Goal: Task Accomplishment & Management: Manage account settings

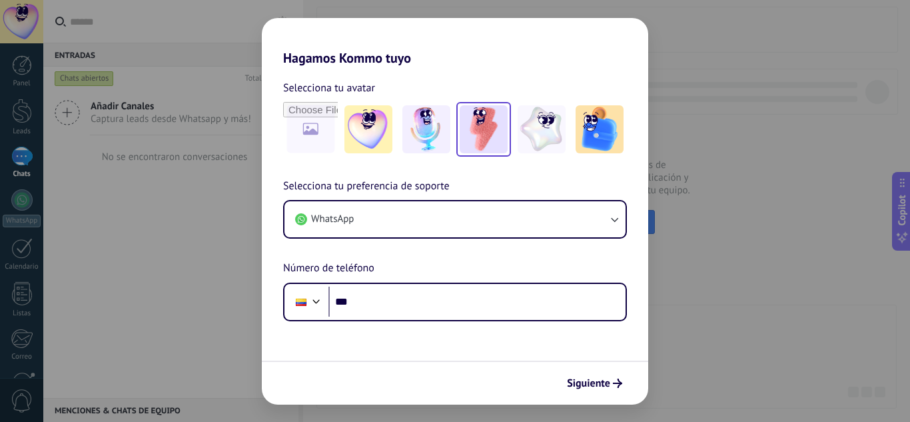
click at [473, 140] on img at bounding box center [484, 129] width 48 height 48
click at [581, 397] on div "Siguiente" at bounding box center [455, 383] width 387 height 44
click at [593, 379] on span "Siguiente" at bounding box center [588, 383] width 43 height 9
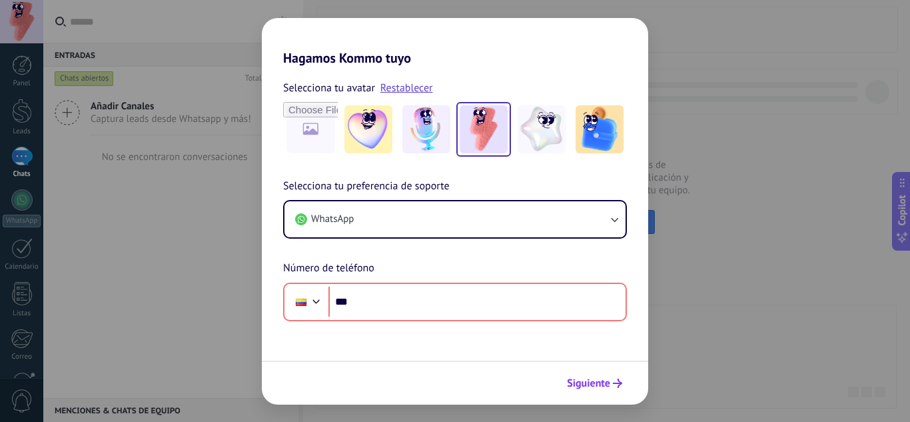
click at [593, 379] on span "Siguiente" at bounding box center [588, 383] width 43 height 9
click at [688, 320] on div "Hagamos Kommo tuyo Selecciona tu avatar Restablecer Selecciona tu preferencia d…" at bounding box center [455, 211] width 910 height 422
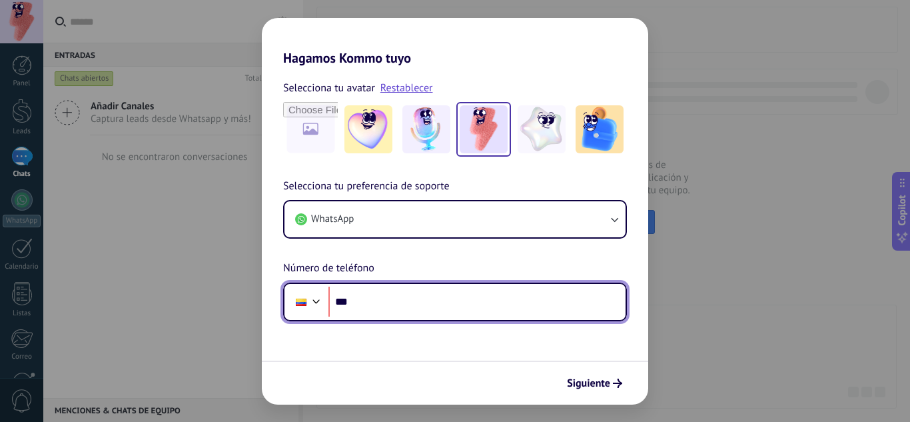
click at [373, 306] on input "***" at bounding box center [477, 302] width 297 height 31
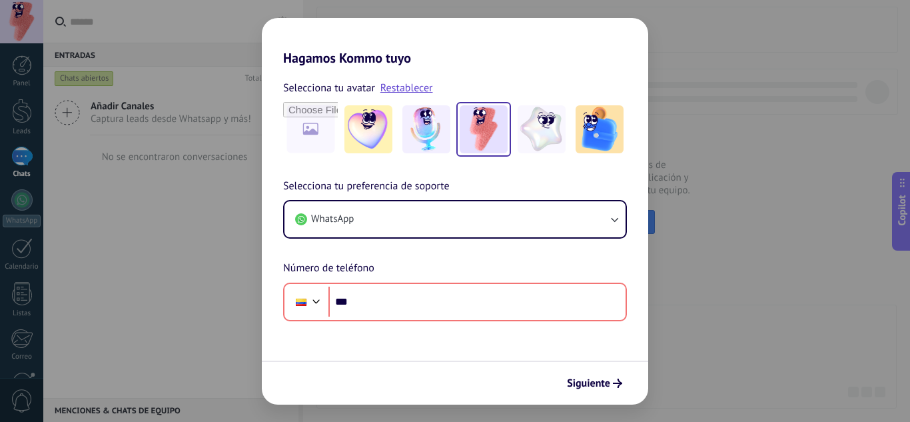
click at [158, 260] on div "Hagamos Kommo tuyo Selecciona tu avatar Restablecer Selecciona tu preferencia d…" at bounding box center [455, 211] width 910 height 422
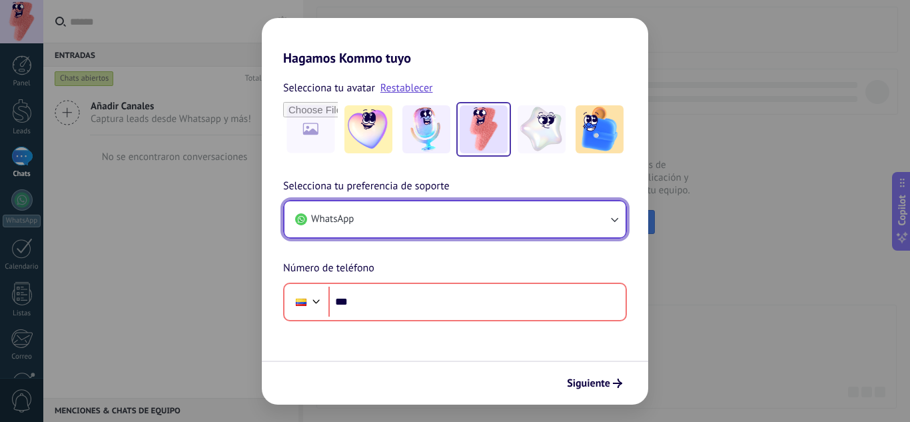
click at [407, 219] on button "WhatsApp" at bounding box center [455, 219] width 341 height 36
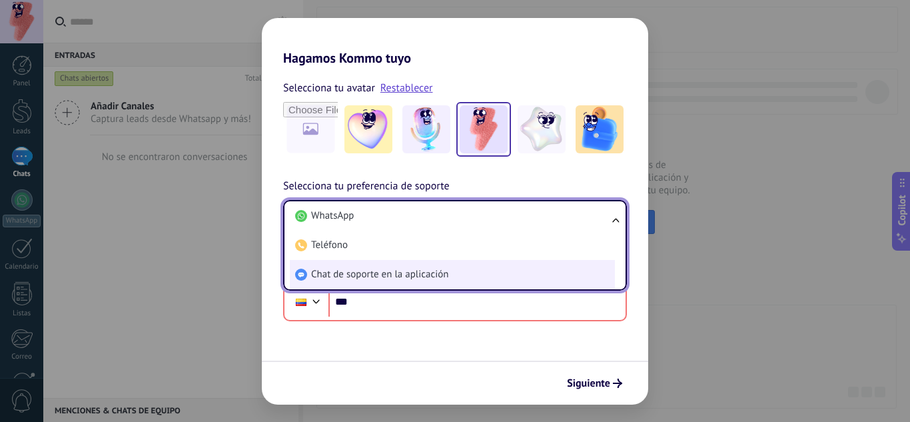
click at [393, 275] on span "Chat de soporte en la aplicación" at bounding box center [379, 274] width 137 height 13
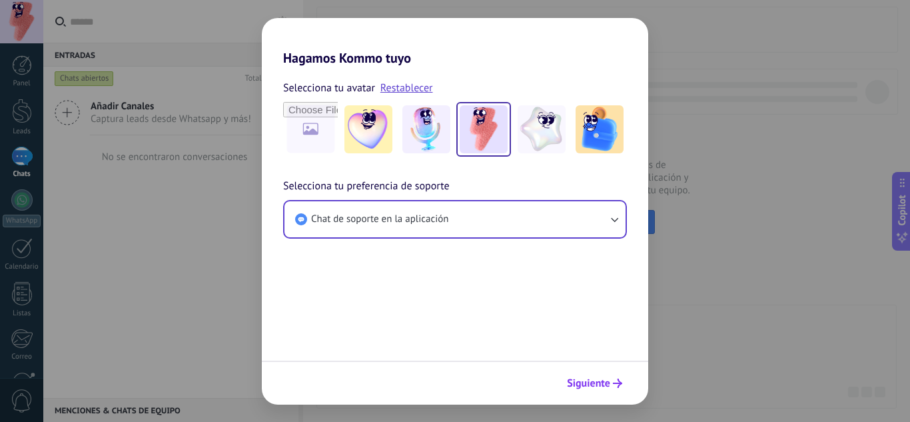
click at [595, 384] on span "Siguiente" at bounding box center [588, 383] width 43 height 9
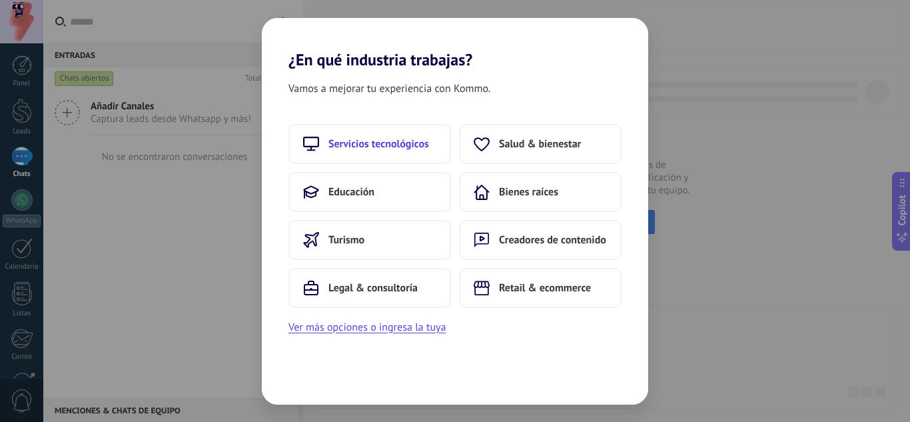
click at [413, 149] on span "Servicios tecnológicos" at bounding box center [379, 143] width 101 height 13
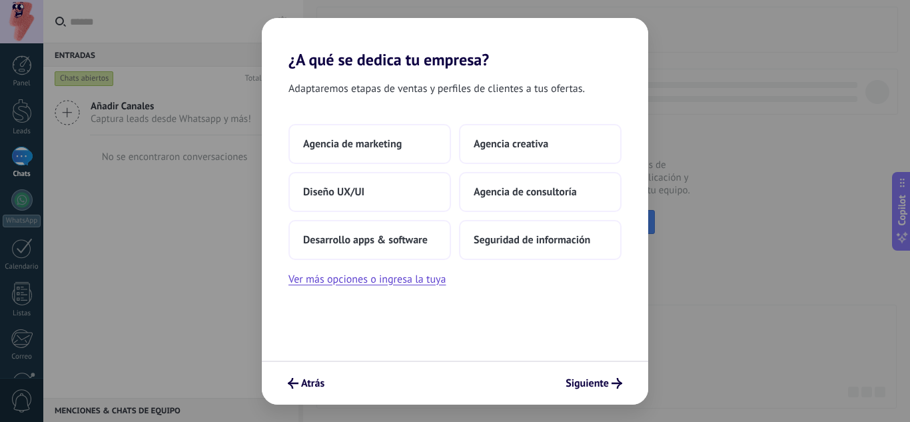
click at [413, 149] on button "Agencia de marketing" at bounding box center [370, 144] width 163 height 40
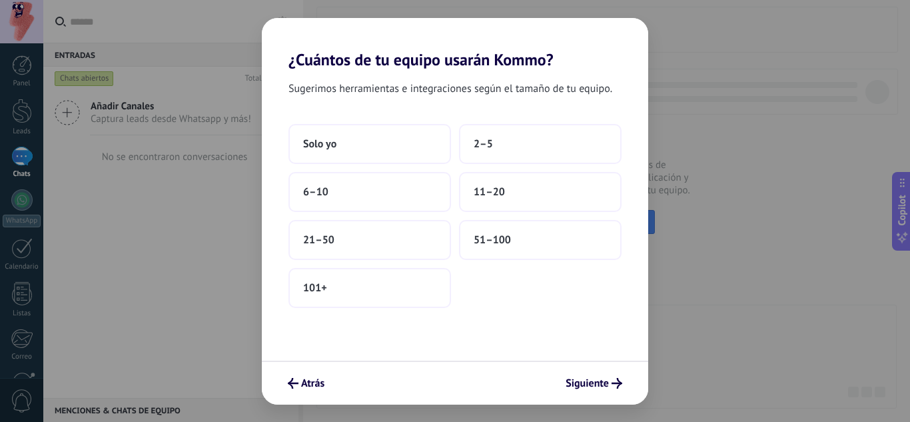
click at [413, 149] on button "Solo yo" at bounding box center [370, 144] width 163 height 40
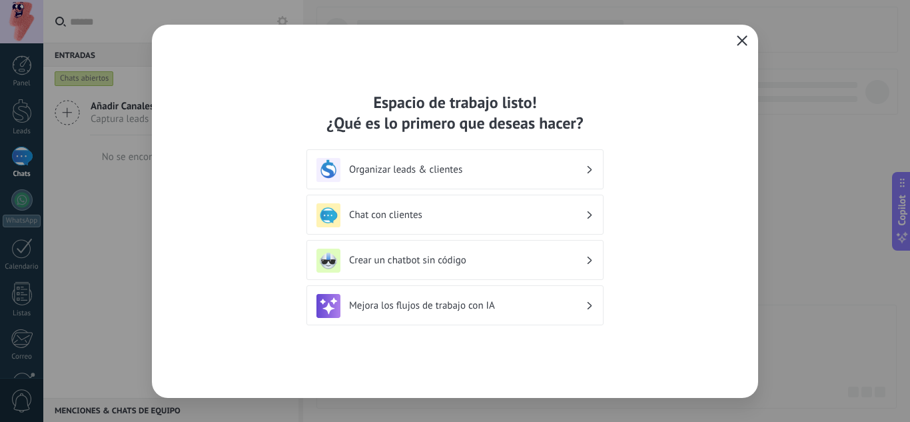
click at [748, 38] on button "button" at bounding box center [742, 41] width 17 height 19
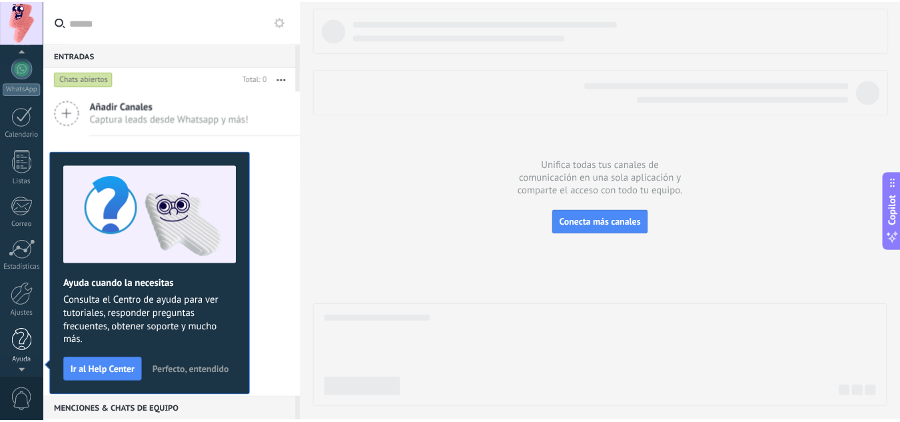
scroll to position [133, 0]
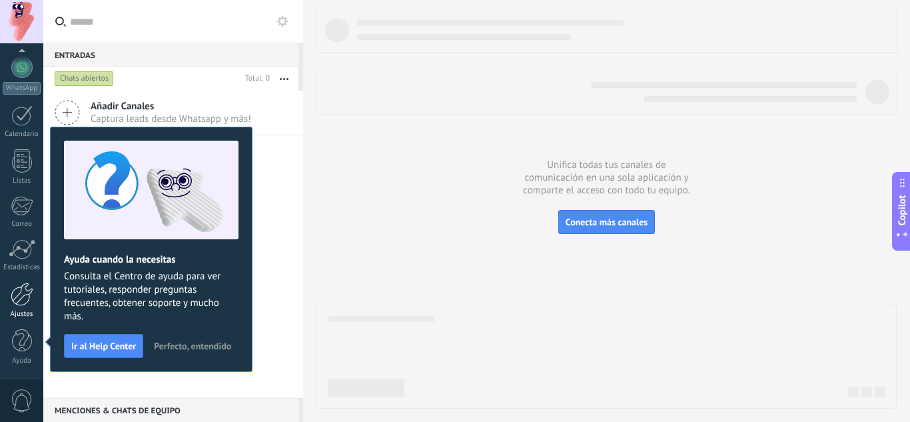
click at [23, 305] on div at bounding box center [22, 294] width 23 height 23
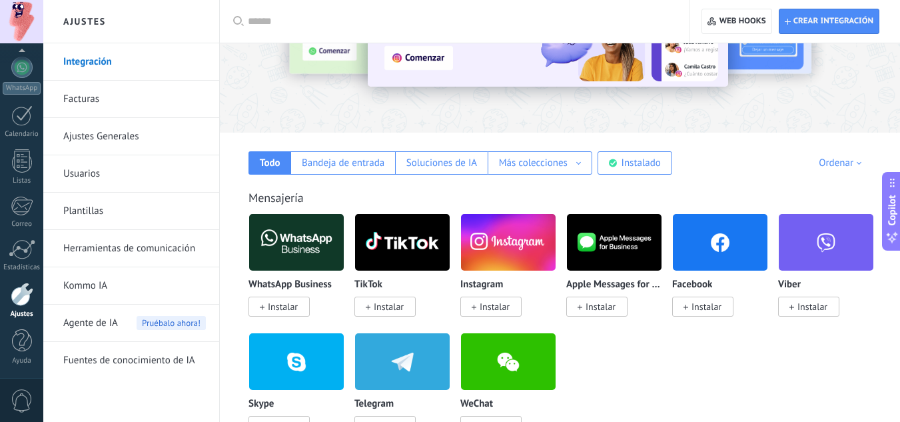
scroll to position [138, 0]
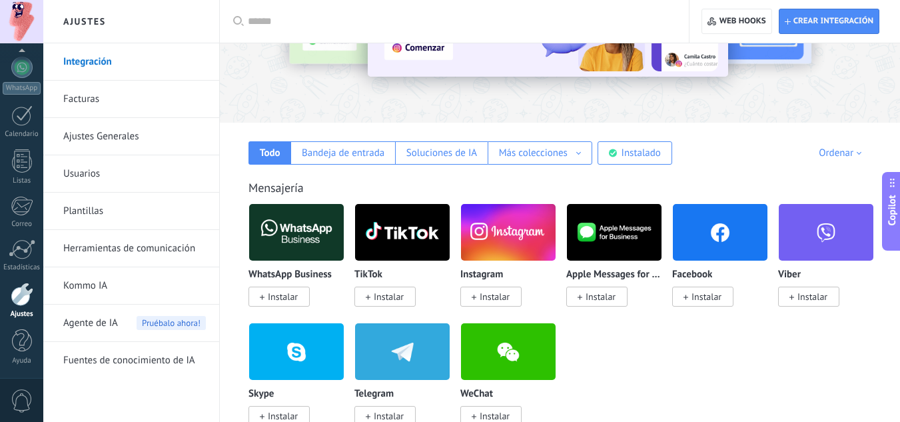
click at [274, 293] on span "Instalar" at bounding box center [283, 297] width 30 height 12
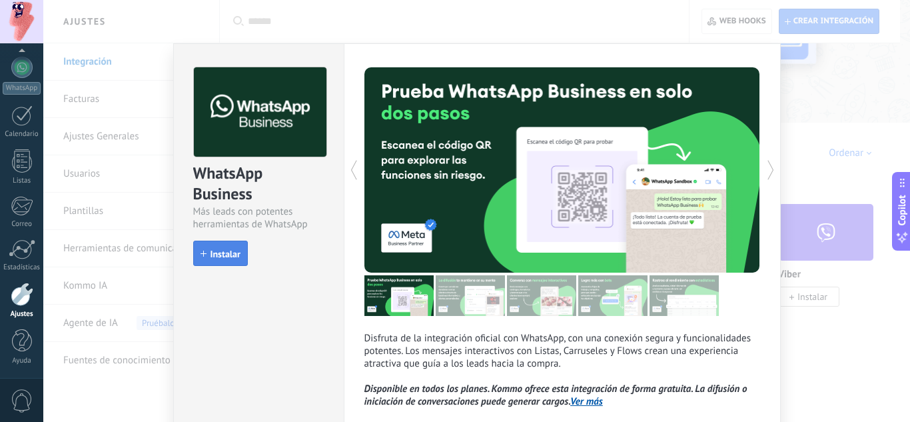
click at [226, 251] on span "Instalar" at bounding box center [226, 253] width 30 height 9
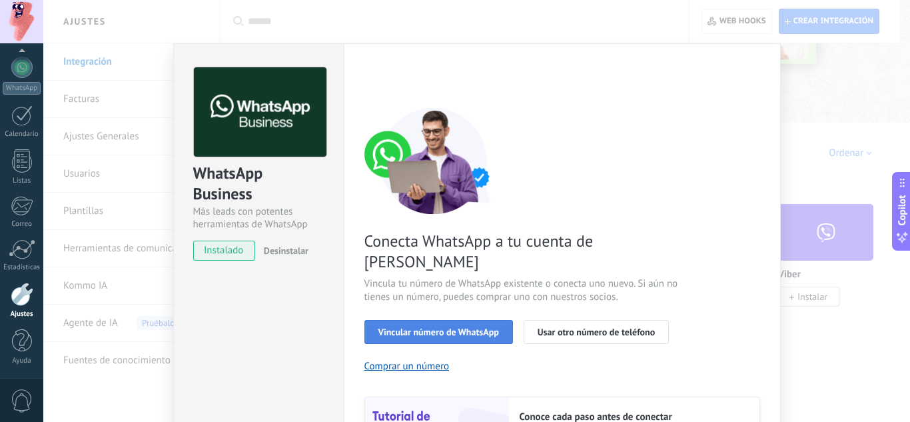
click at [464, 320] on button "Vincular número de WhatsApp" at bounding box center [439, 332] width 149 height 24
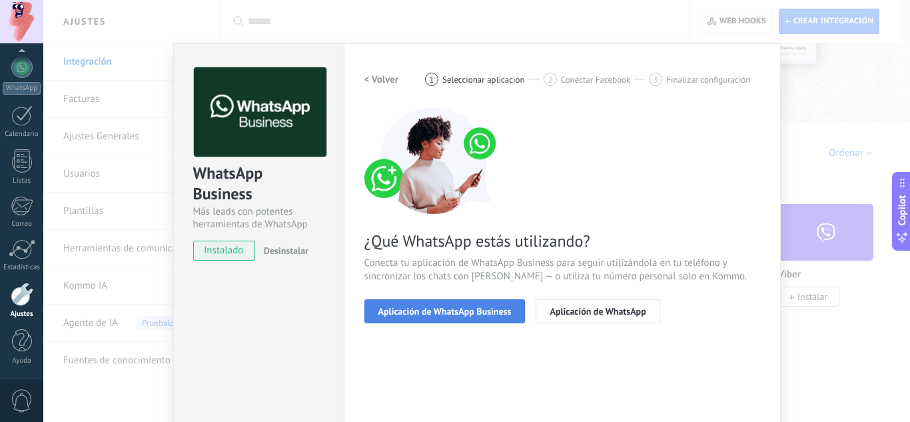
click at [457, 312] on span "Aplicación de WhatsApp Business" at bounding box center [445, 311] width 133 height 9
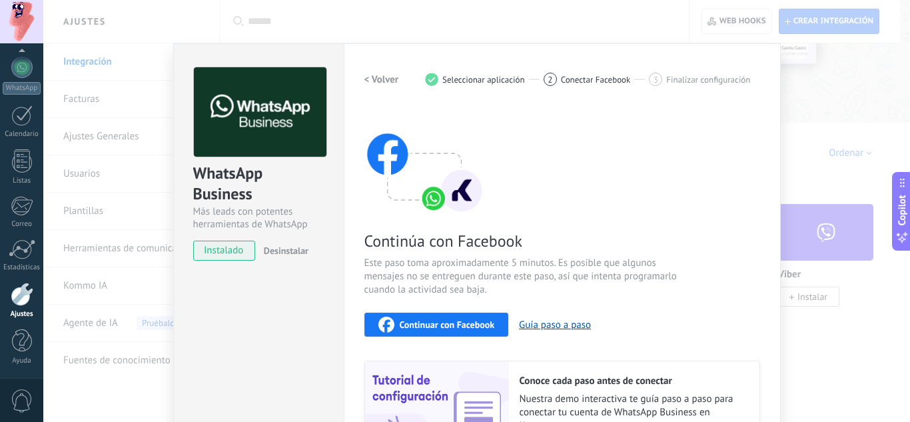
click at [461, 325] on span "Continuar con Facebook" at bounding box center [447, 324] width 95 height 9
click at [460, 317] on div "Continuar con Facebook" at bounding box center [437, 325] width 117 height 16
click at [526, 188] on div "Continúa con Facebook Este paso toma aproximadamente 5 minutos. Es posible que …" at bounding box center [563, 287] width 396 height 360
click at [438, 327] on span "Continuar con Facebook" at bounding box center [447, 324] width 95 height 9
click at [806, 147] on div "WhatsApp Business Más leads con potentes herramientas de WhatsApp instalado Des…" at bounding box center [476, 211] width 867 height 422
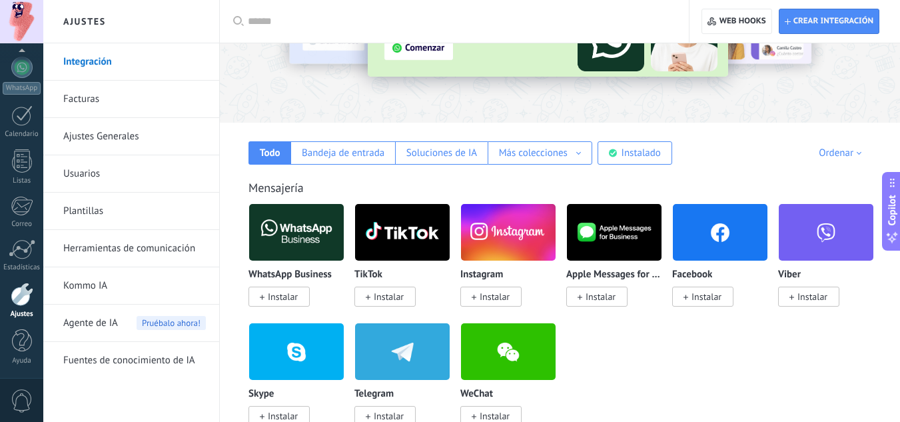
click at [285, 305] on span "Instalar" at bounding box center [279, 297] width 61 height 20
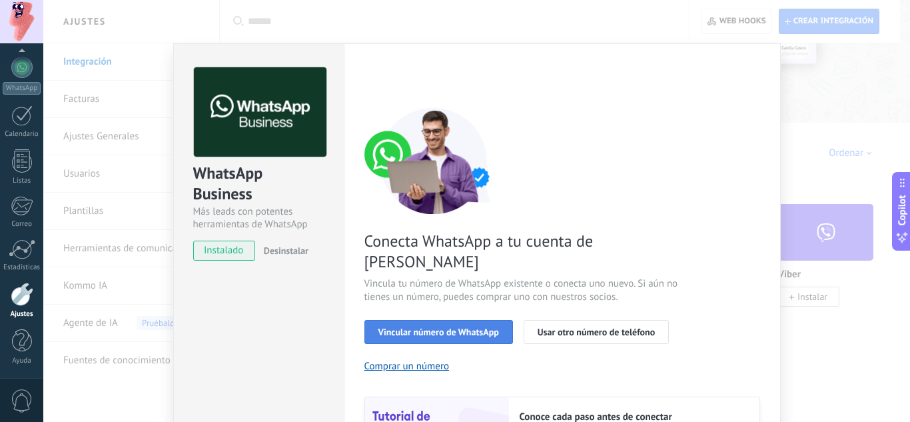
click at [459, 327] on span "Vincular número de WhatsApp" at bounding box center [439, 331] width 121 height 9
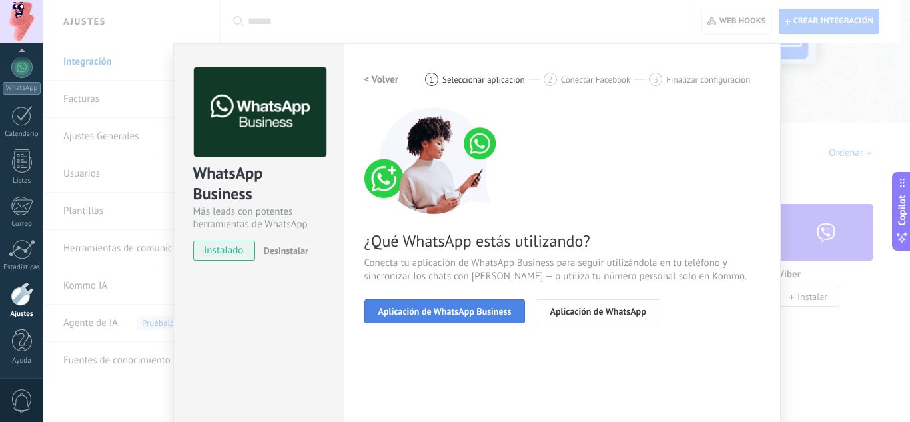
click at [462, 319] on button "Aplicación de WhatsApp Business" at bounding box center [445, 311] width 161 height 24
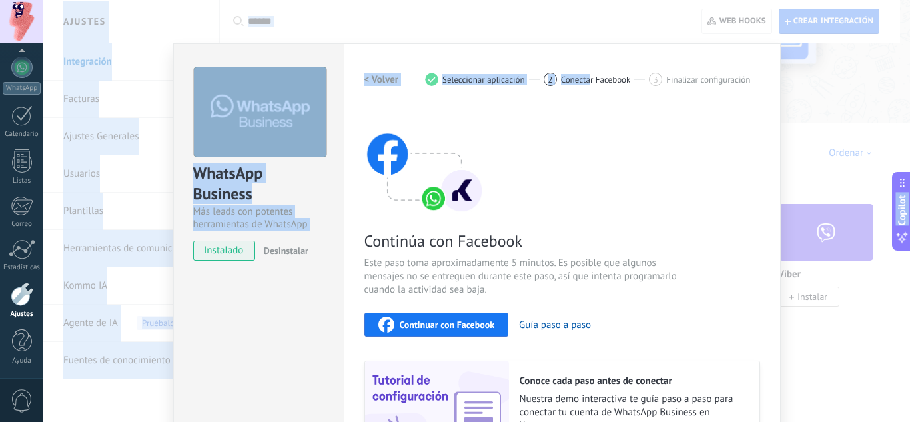
drag, startPoint x: 588, startPoint y: 58, endPoint x: 566, endPoint y: -25, distance: 86.2
click at [566, 0] on html ".abecls-1,.abecls-2{fill-rule:evenodd}.abecls-2{fill:#fff} .abhcls-1{fill:none}…" at bounding box center [455, 73] width 910 height 422
click at [467, 323] on span "Continuar con Facebook" at bounding box center [447, 324] width 95 height 9
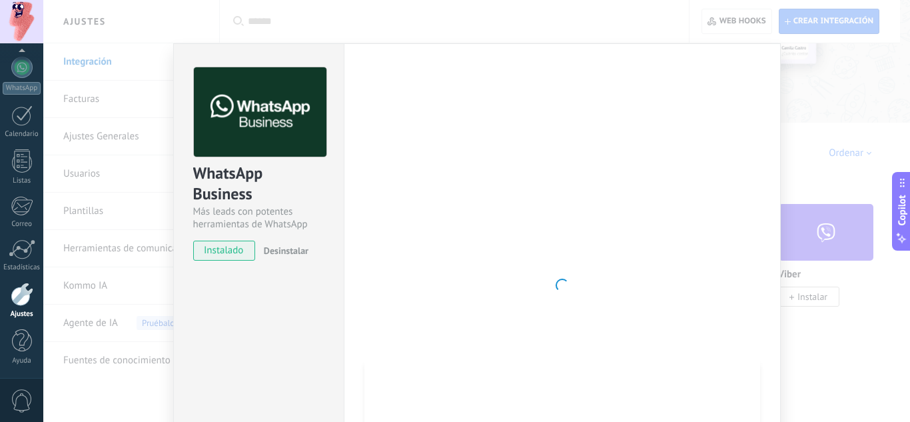
click at [715, 125] on div at bounding box center [563, 285] width 396 height 436
drag, startPoint x: 828, startPoint y: 357, endPoint x: 619, endPoint y: 209, distance: 255.8
click at [619, 209] on div "WhatsApp Business Más leads con potentes herramientas de WhatsApp instalado Des…" at bounding box center [476, 211] width 867 height 422
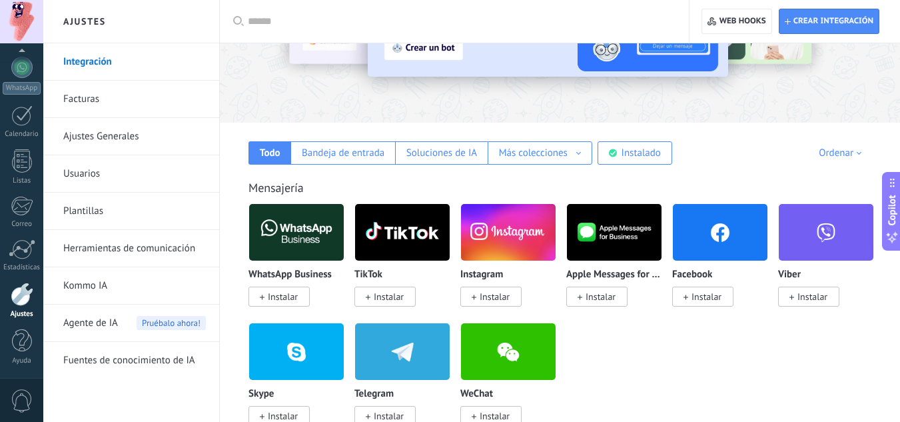
click at [290, 249] on img at bounding box center [296, 232] width 95 height 65
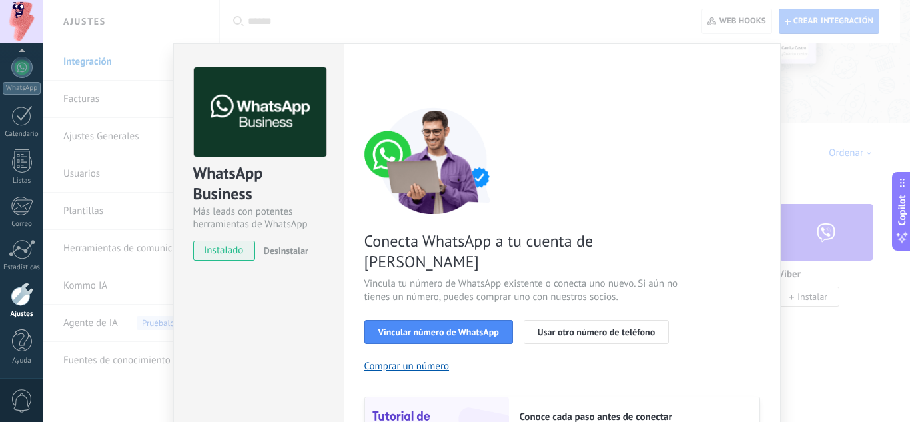
drag, startPoint x: 626, startPoint y: 216, endPoint x: 595, endPoint y: 121, distance: 100.3
click at [595, 121] on div "Conecta WhatsApp a tu cuenta de Kommo Vincula tu número de WhatsApp existente o…" at bounding box center [563, 305] width 396 height 396
click at [585, 327] on span "Usar otro número de teléfono" at bounding box center [596, 331] width 117 height 9
click at [427, 360] on button "Comprar un número" at bounding box center [407, 366] width 85 height 13
click at [571, 327] on span "Usar otro número de teléfono" at bounding box center [596, 331] width 117 height 9
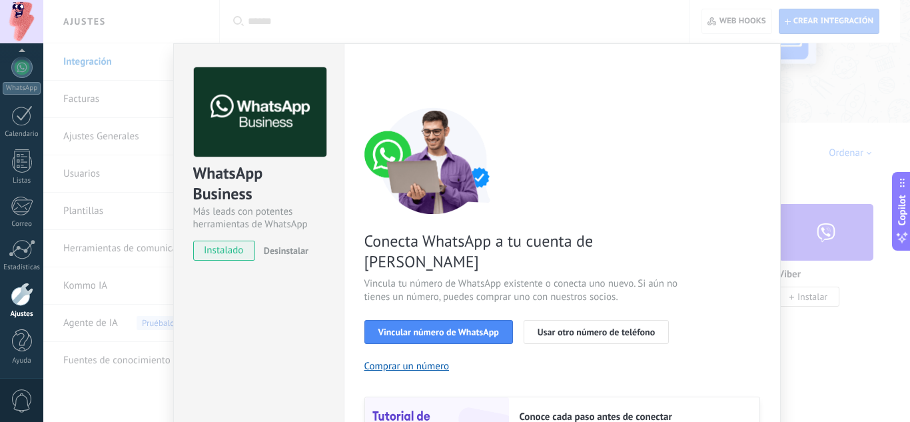
click at [473, 25] on div "WhatsApp Business Más leads con potentes herramientas de WhatsApp instalado Des…" at bounding box center [476, 211] width 867 height 422
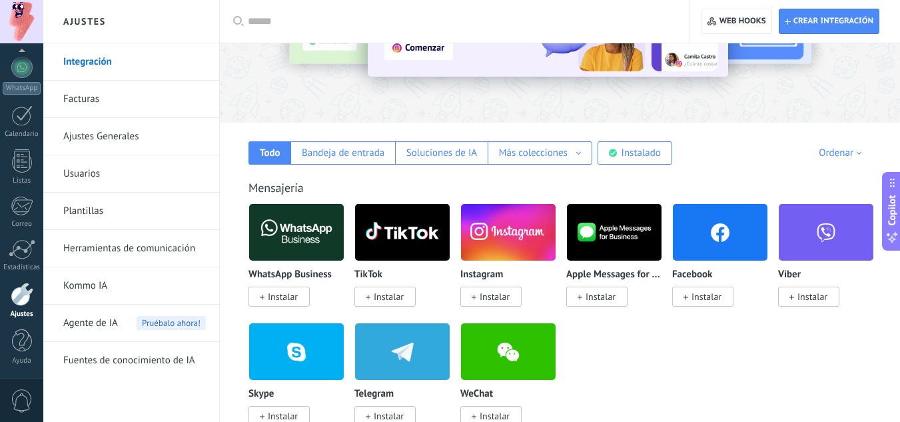
click at [284, 295] on span "Instalar" at bounding box center [283, 297] width 30 height 12
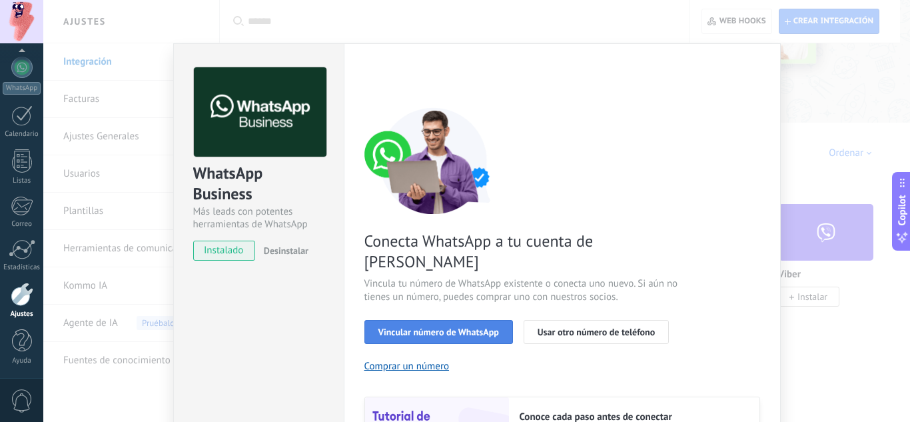
click at [469, 327] on span "Vincular número de WhatsApp" at bounding box center [439, 331] width 121 height 9
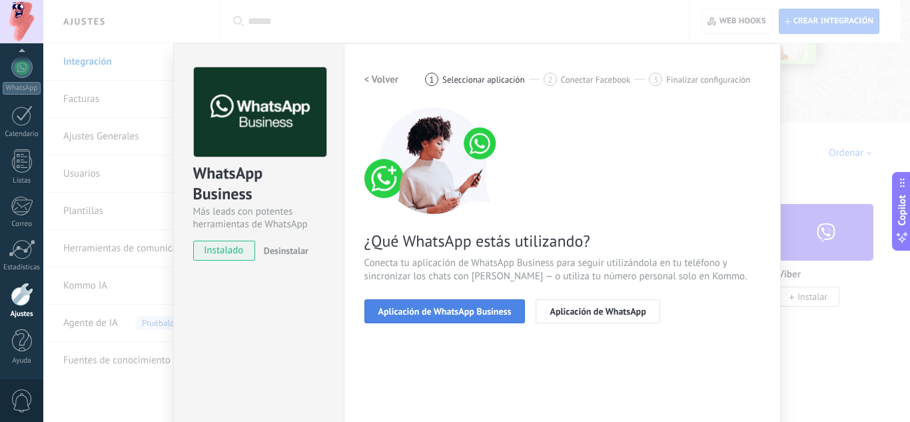
click at [426, 317] on button "Aplicación de WhatsApp Business" at bounding box center [445, 311] width 161 height 24
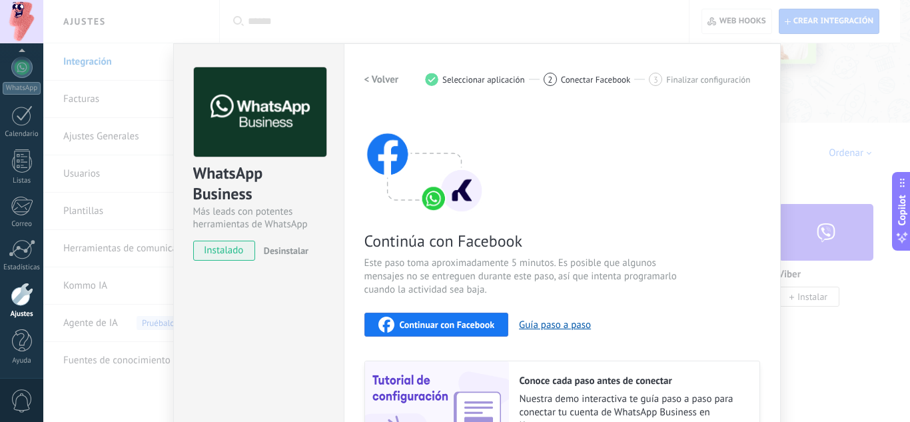
click at [481, 325] on span "Continuar con Facebook" at bounding box center [447, 324] width 95 height 9
drag, startPoint x: 461, startPoint y: 60, endPoint x: 463, endPoint y: 27, distance: 33.4
click at [463, 27] on div "WhatsApp Business Más leads con potentes herramientas de WhatsApp instalado Des…" at bounding box center [476, 211] width 867 height 422
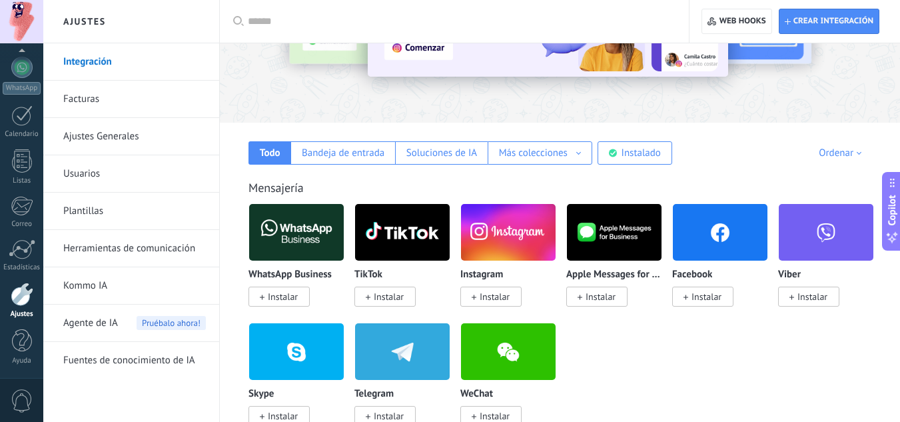
click at [509, 177] on div "Mensajería WhatsApp Business Instalar TikTok Instalar Instagram Instalar Apple …" at bounding box center [560, 289] width 654 height 272
click at [267, 291] on span "Instalar" at bounding box center [279, 297] width 61 height 20
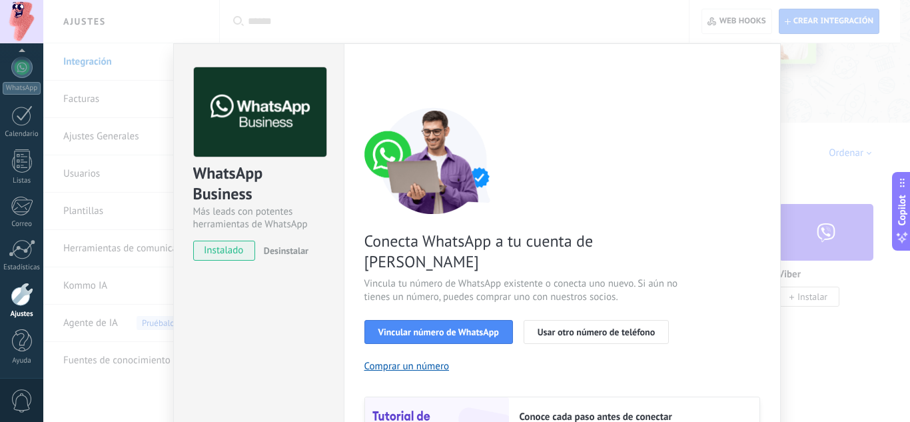
click at [98, 399] on div "WhatsApp Business Más leads con potentes herramientas de WhatsApp instalado Des…" at bounding box center [476, 211] width 867 height 422
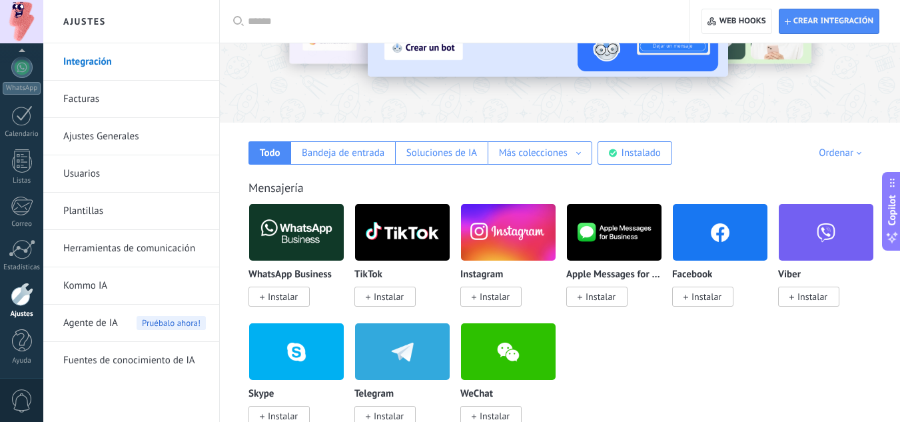
click at [124, 56] on link "Integración" at bounding box center [134, 61] width 143 height 37
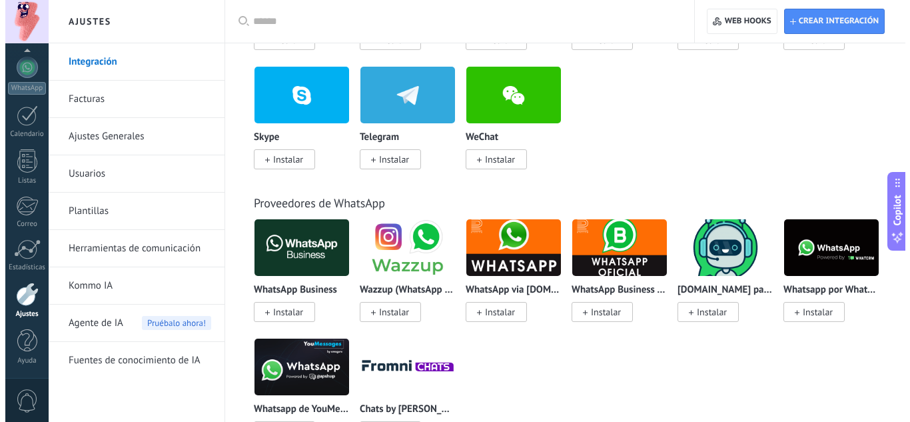
scroll to position [424, 0]
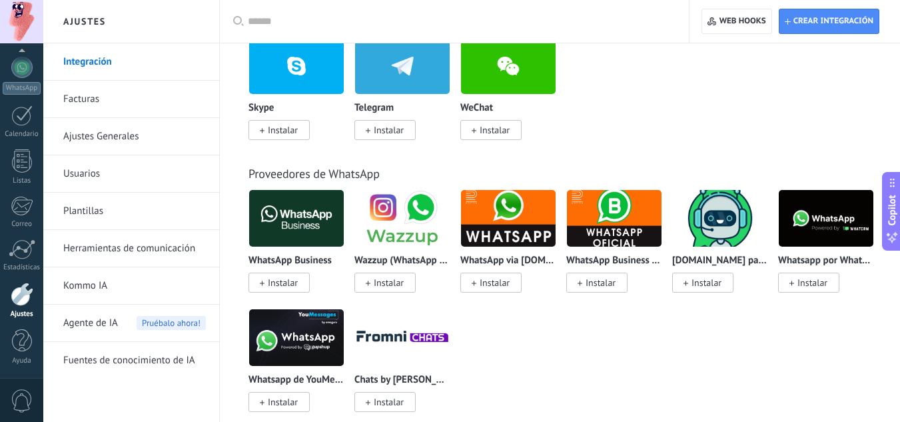
click at [290, 283] on span "Instalar" at bounding box center [283, 283] width 30 height 12
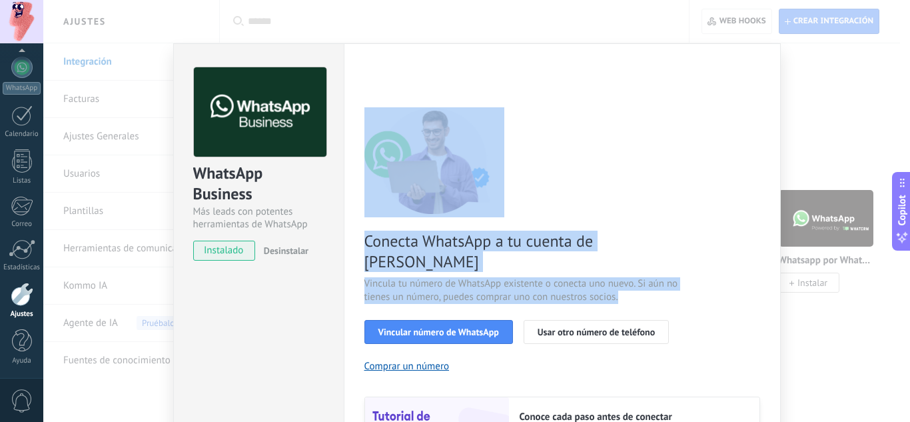
drag, startPoint x: 420, startPoint y: 291, endPoint x: 279, endPoint y: 248, distance: 147.1
click at [279, 248] on div "WhatsApp Business Más leads con potentes herramientas de WhatsApp instalado Des…" at bounding box center [477, 303] width 608 height 520
click at [279, 248] on span "Desinstalar" at bounding box center [286, 251] width 45 height 12
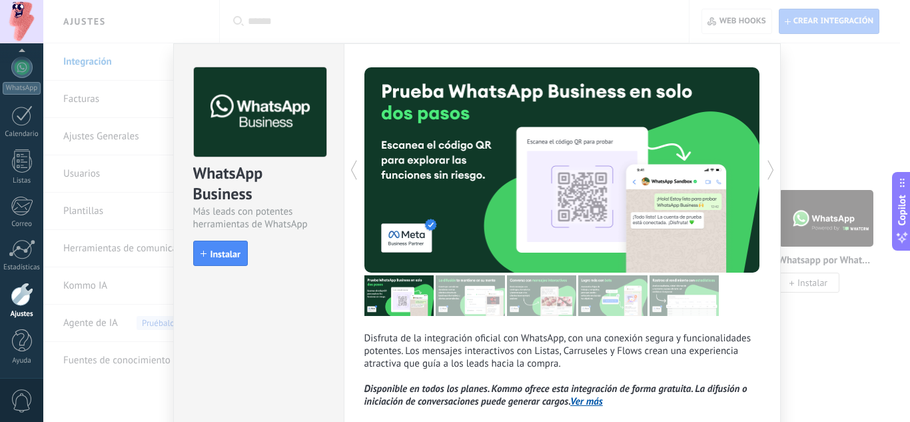
drag, startPoint x: 746, startPoint y: 52, endPoint x: 706, endPoint y: 27, distance: 46.8
click at [706, 27] on div "WhatsApp Business Más leads con potentes herramientas de WhatsApp install Insta…" at bounding box center [476, 211] width 867 height 422
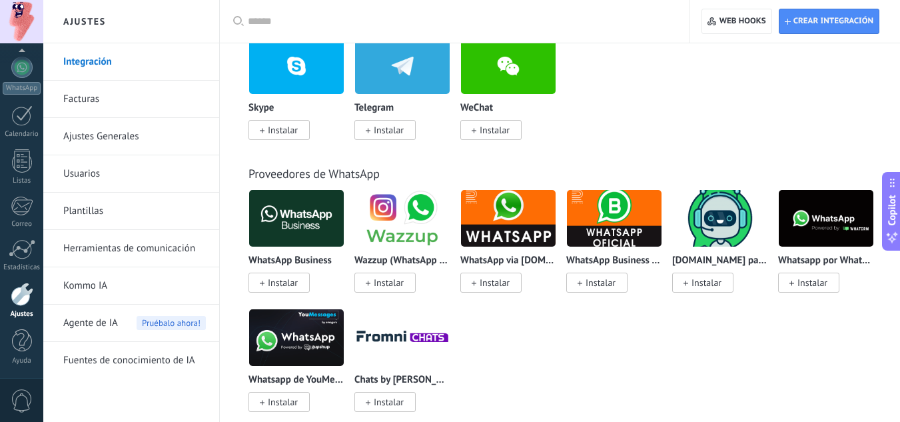
click at [313, 261] on p "WhatsApp Business" at bounding box center [290, 260] width 83 height 11
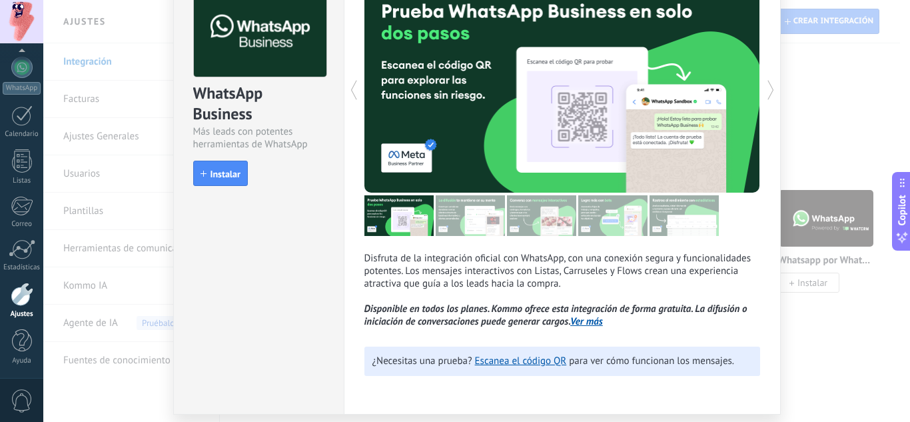
scroll to position [84, 0]
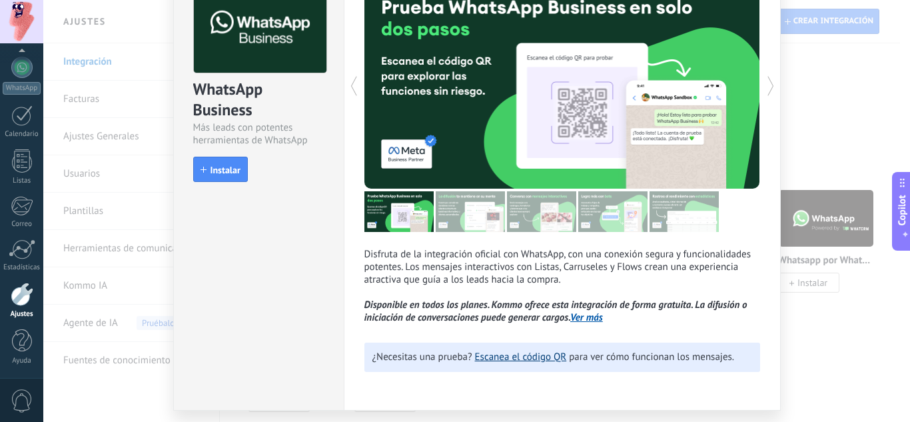
click at [504, 354] on link "Escanea el código QR" at bounding box center [521, 357] width 92 height 13
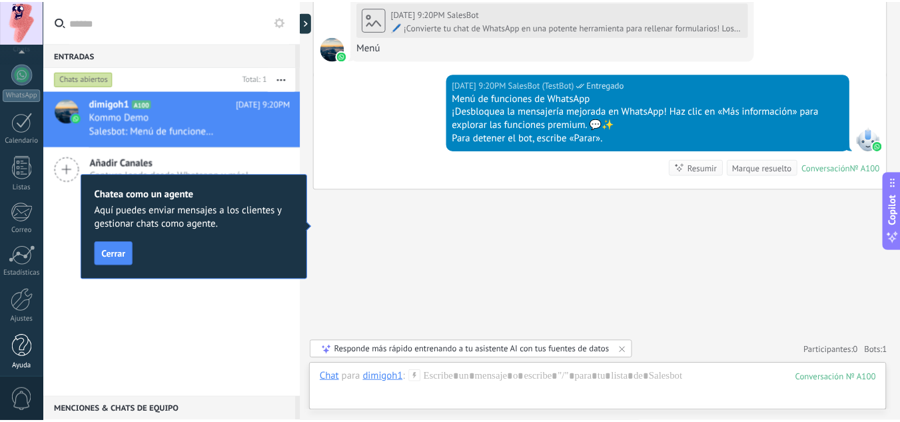
scroll to position [133, 0]
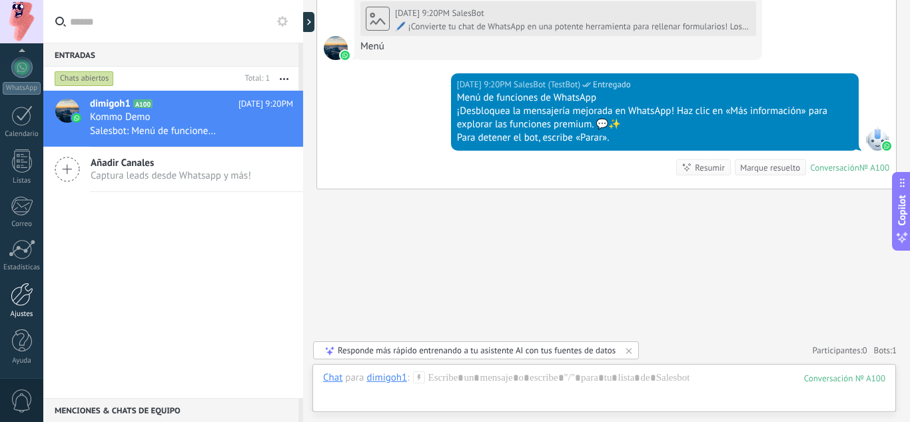
click at [19, 303] on div at bounding box center [22, 294] width 23 height 23
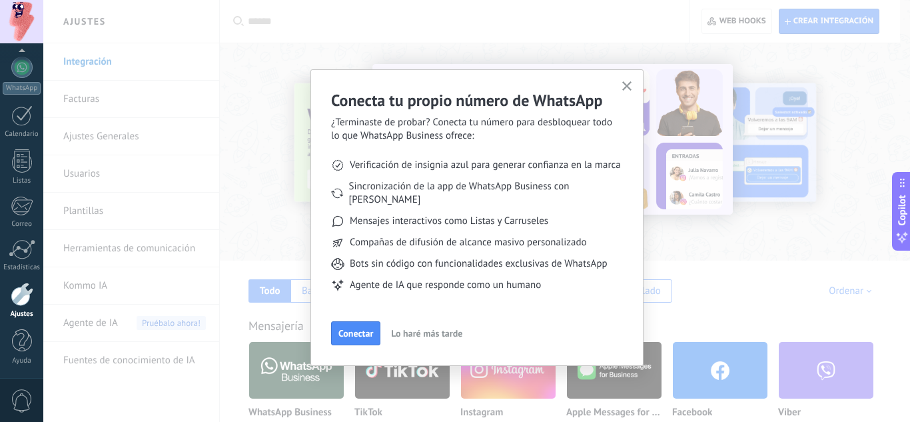
click at [429, 329] on span "Lo haré más tarde" at bounding box center [426, 333] width 71 height 9
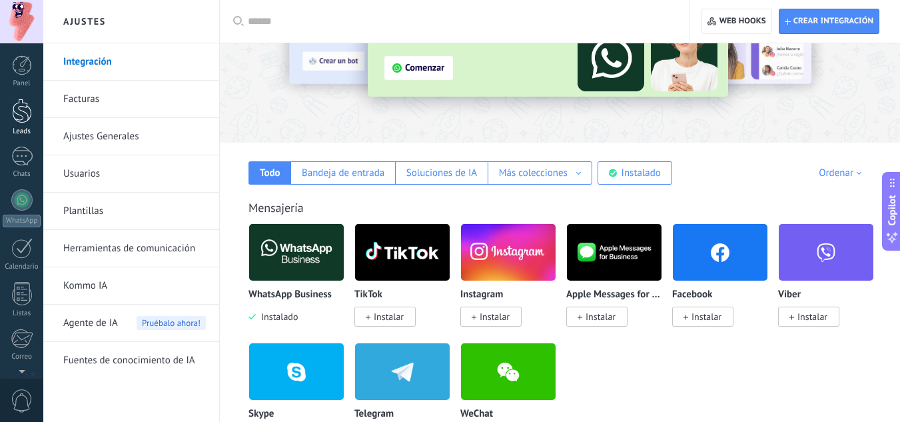
click at [19, 119] on div at bounding box center [22, 111] width 20 height 25
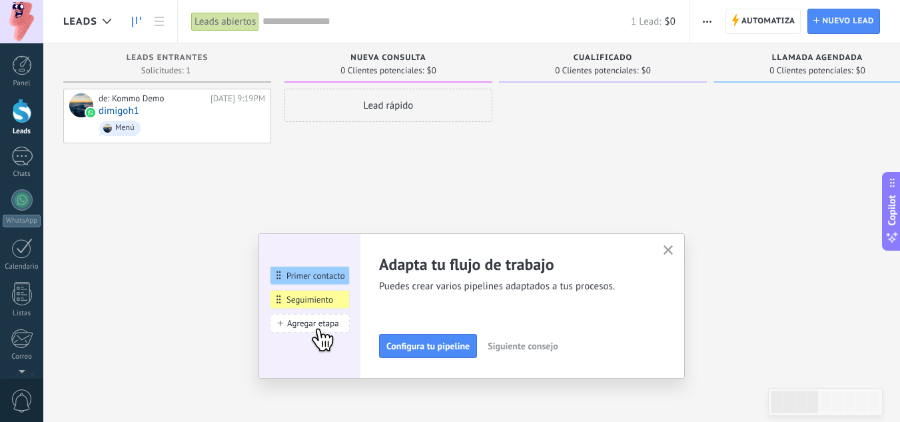
click at [671, 254] on icon "button" at bounding box center [669, 250] width 10 height 10
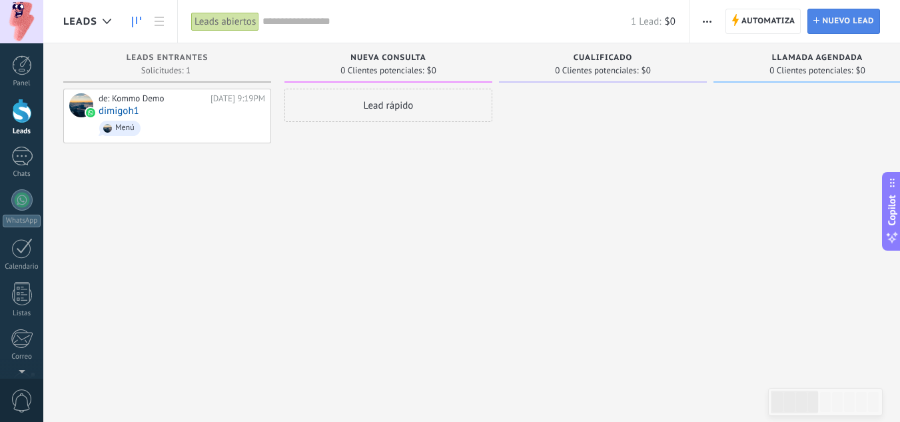
click at [835, 22] on span "Nuevo lead" at bounding box center [848, 21] width 52 height 24
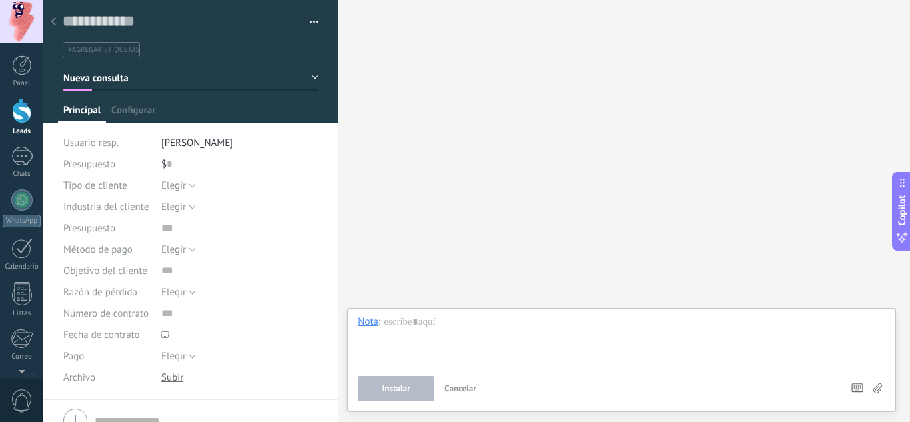
click at [51, 22] on icon at bounding box center [53, 21] width 5 height 8
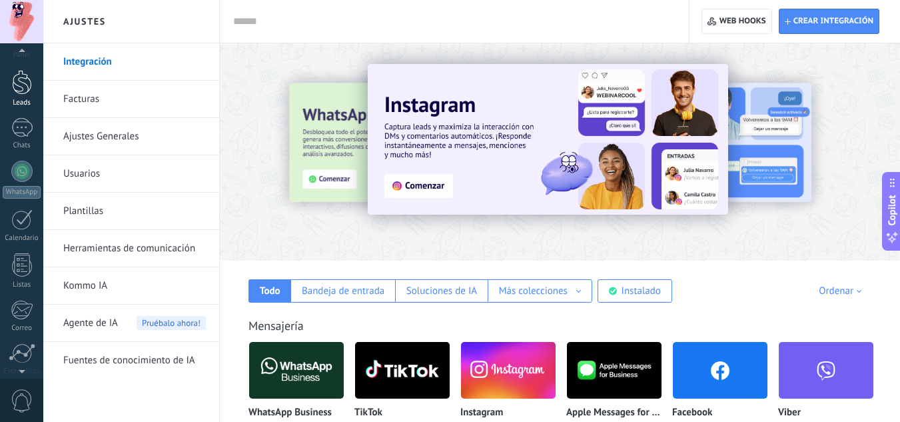
scroll to position [25, 0]
click at [18, 95] on div at bounding box center [22, 86] width 20 height 25
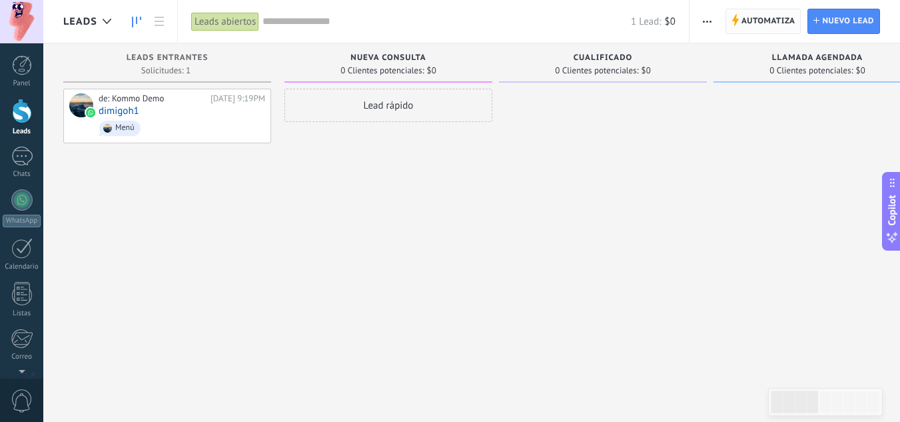
click at [745, 25] on span "Automatiza" at bounding box center [769, 21] width 54 height 24
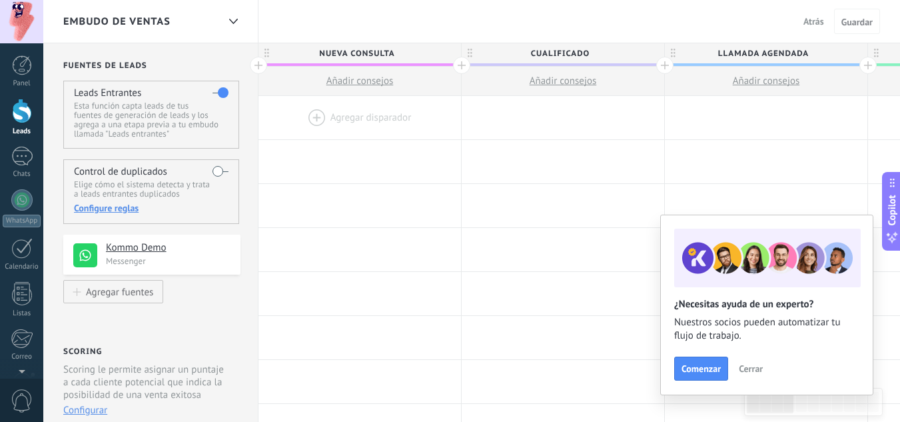
click at [377, 109] on div at bounding box center [360, 117] width 203 height 43
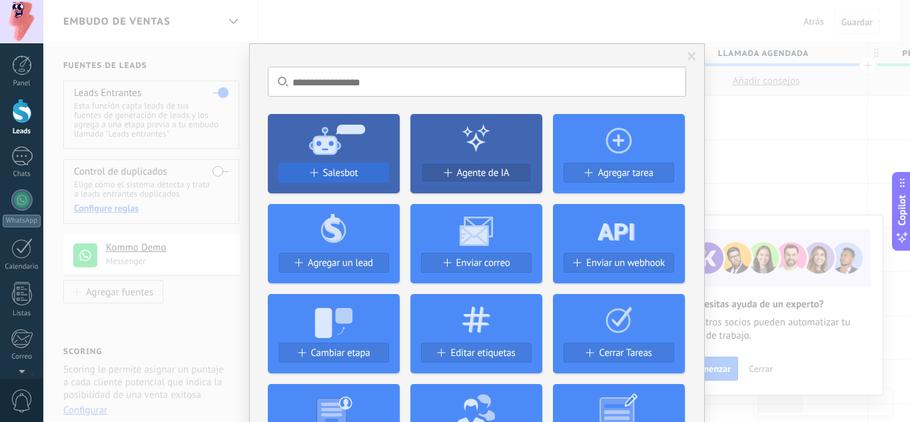
click at [358, 176] on div "Salesbot" at bounding box center [333, 172] width 109 height 11
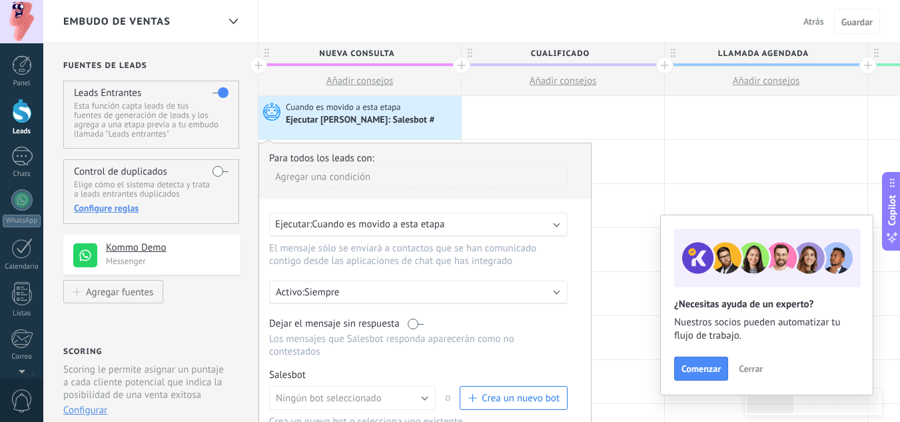
click at [421, 221] on span "Cuando es movido a esta etapa" at bounding box center [378, 224] width 133 height 13
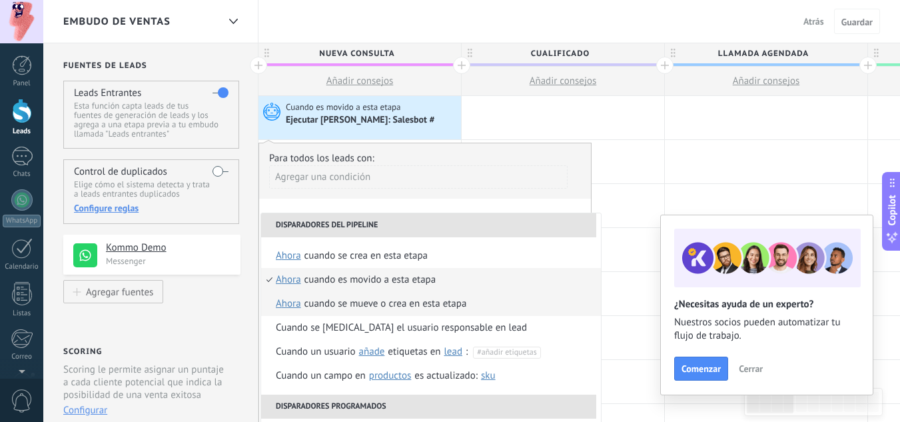
click at [345, 309] on div "Cuando se mueve o crea en esta etapa" at bounding box center [386, 304] width 163 height 24
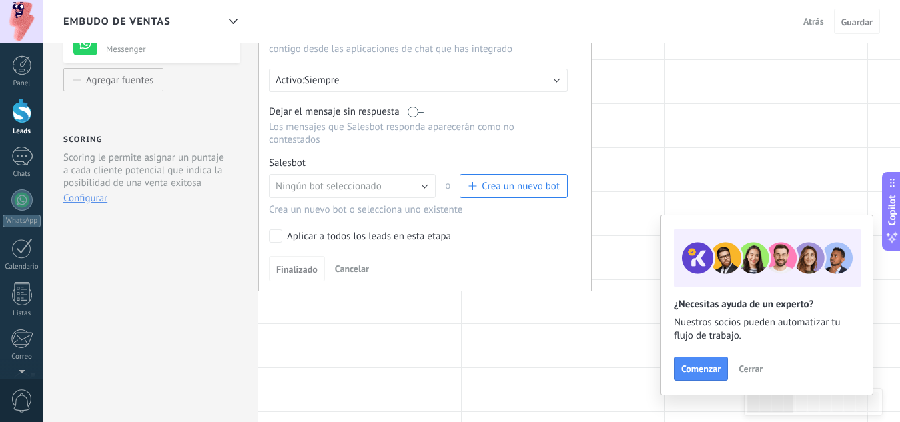
scroll to position [214, 0]
click at [494, 189] on span "Crea un nuevo bot" at bounding box center [521, 184] width 78 height 13
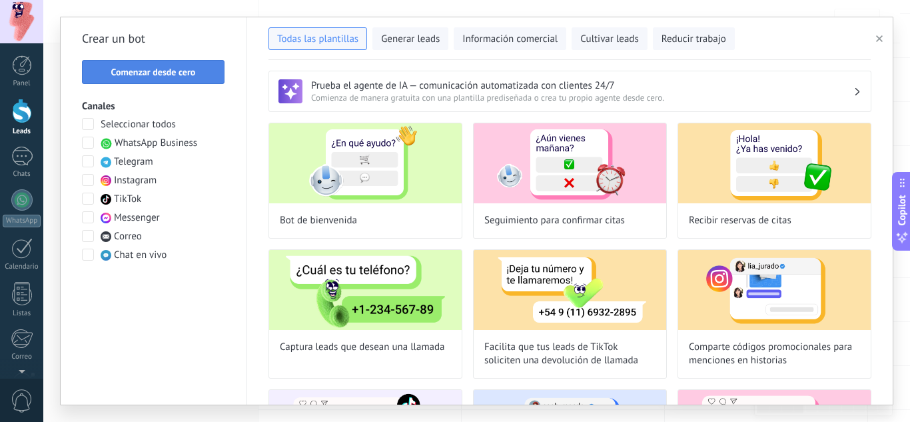
click at [187, 73] on span "Comenzar desde cero" at bounding box center [153, 71] width 85 height 9
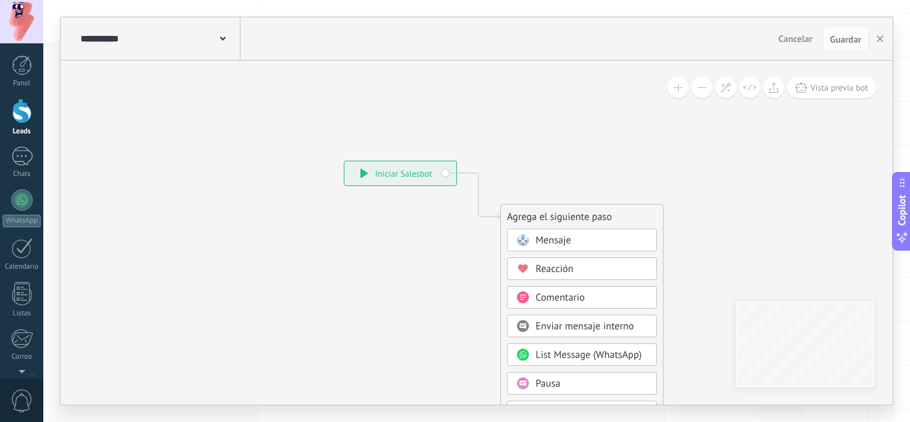
click at [532, 238] on span at bounding box center [523, 240] width 26 height 11
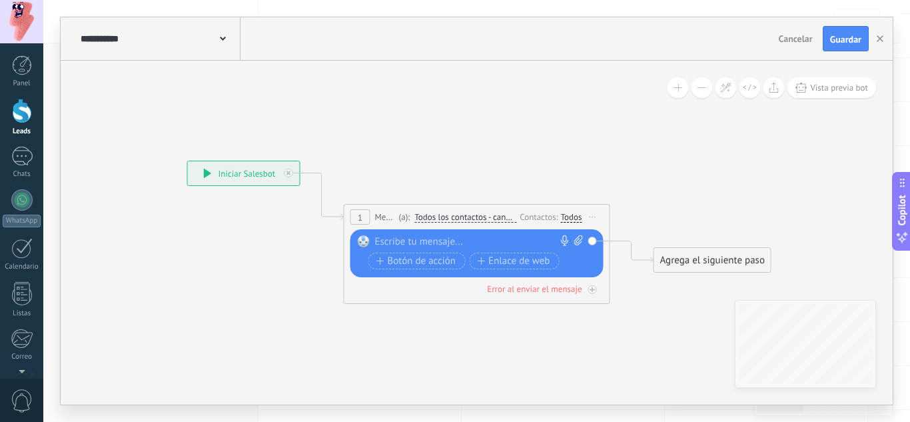
click at [532, 238] on div at bounding box center [474, 241] width 198 height 13
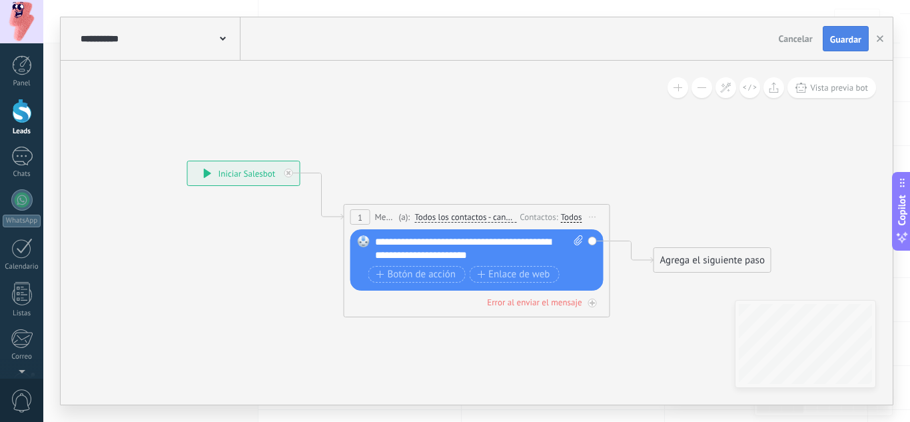
click at [848, 36] on span "Guardar" at bounding box center [845, 39] width 31 height 9
click at [884, 43] on button "button" at bounding box center [880, 38] width 20 height 25
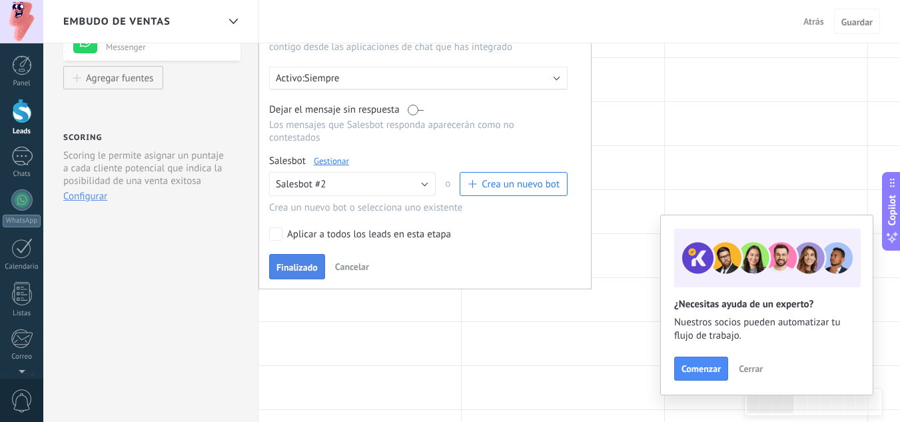
click at [296, 265] on span "Finalizado" at bounding box center [297, 267] width 41 height 9
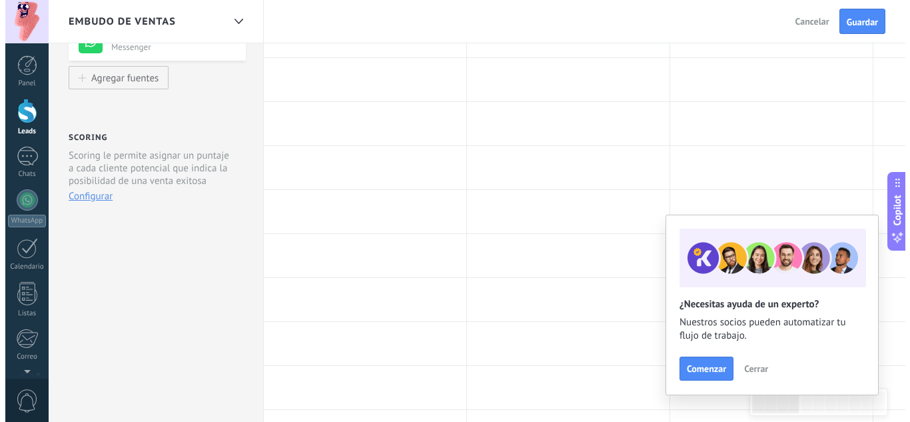
scroll to position [0, 0]
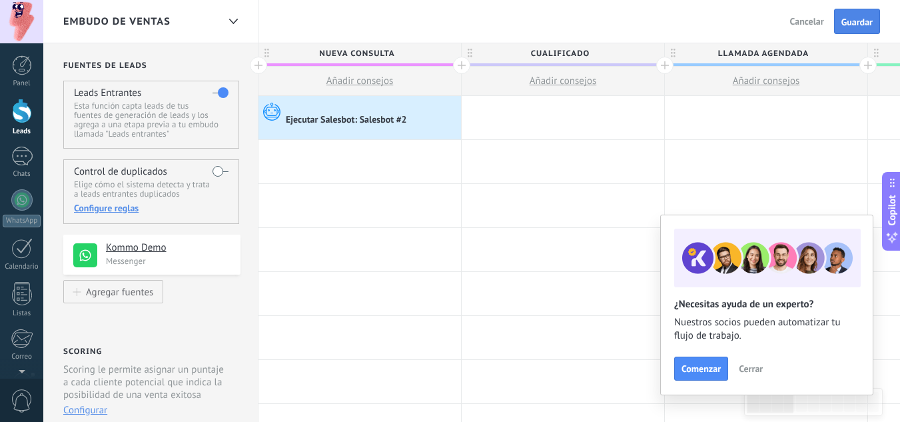
click at [846, 16] on button "Guardar" at bounding box center [857, 21] width 46 height 25
click at [816, 23] on span "Salir" at bounding box center [815, 21] width 18 height 12
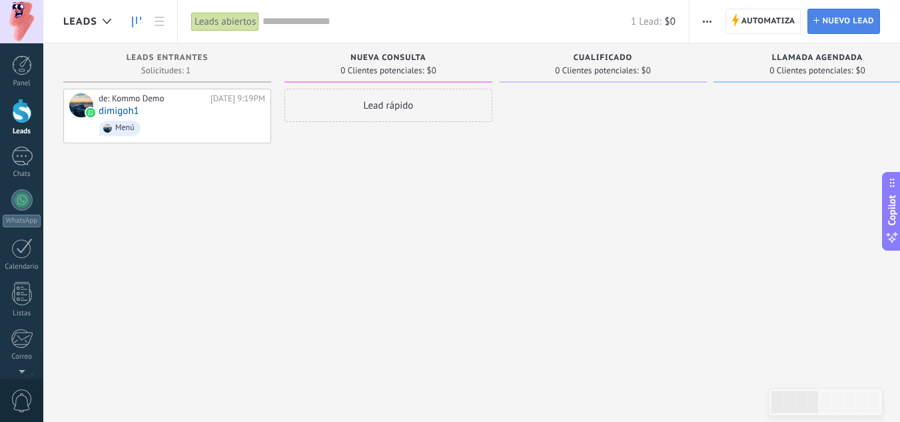
click at [864, 22] on span "Nuevo lead" at bounding box center [848, 21] width 52 height 24
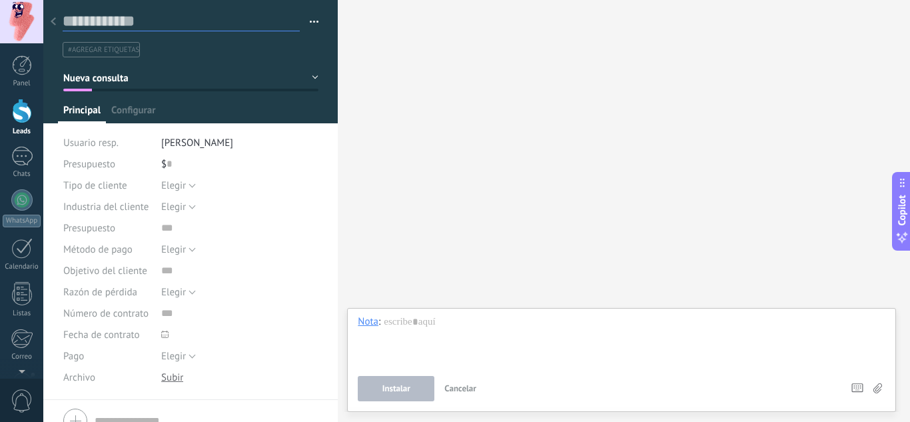
click at [160, 22] on input "text" at bounding box center [181, 21] width 237 height 20
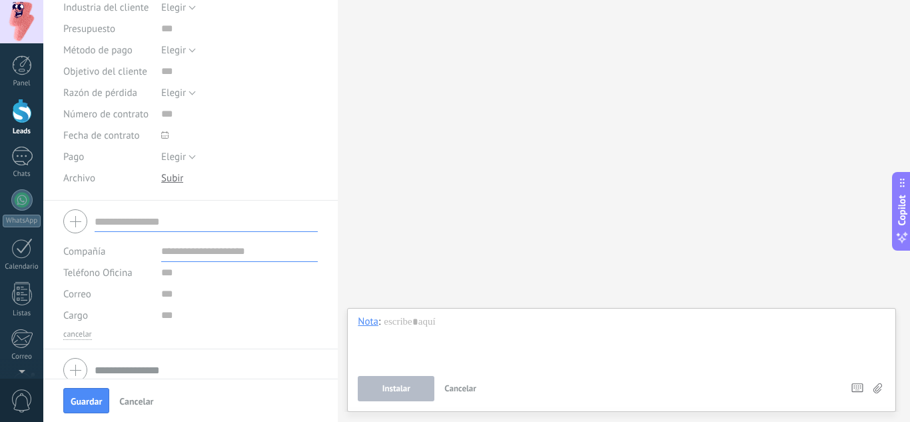
scroll to position [212, 0]
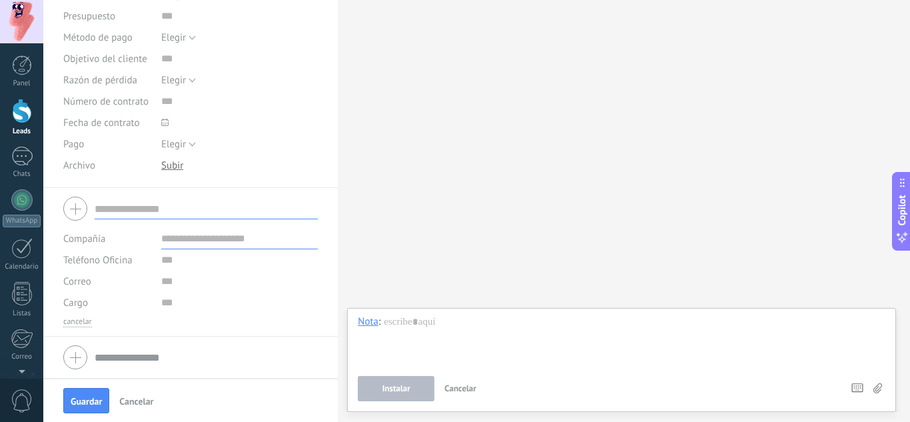
type input "*******"
click at [267, 213] on input "text" at bounding box center [206, 208] width 223 height 21
type input "********"
click at [219, 256] on input "text" at bounding box center [239, 259] width 157 height 21
type input "**********"
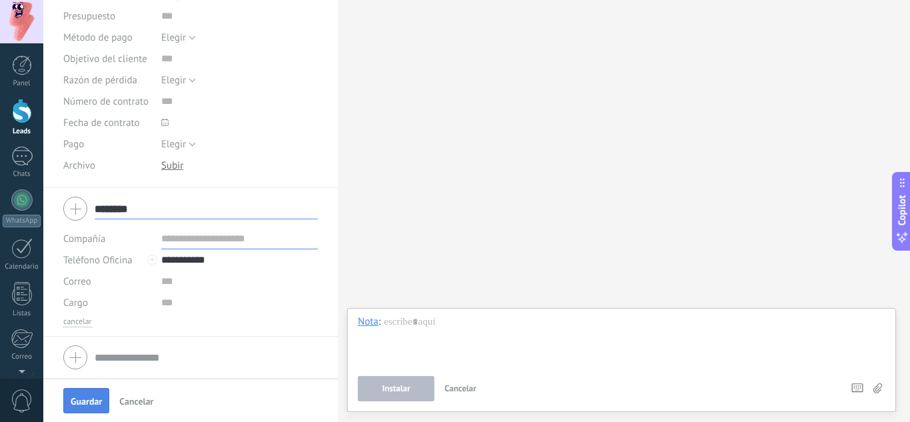
click at [81, 404] on span "Guardar" at bounding box center [86, 401] width 31 height 9
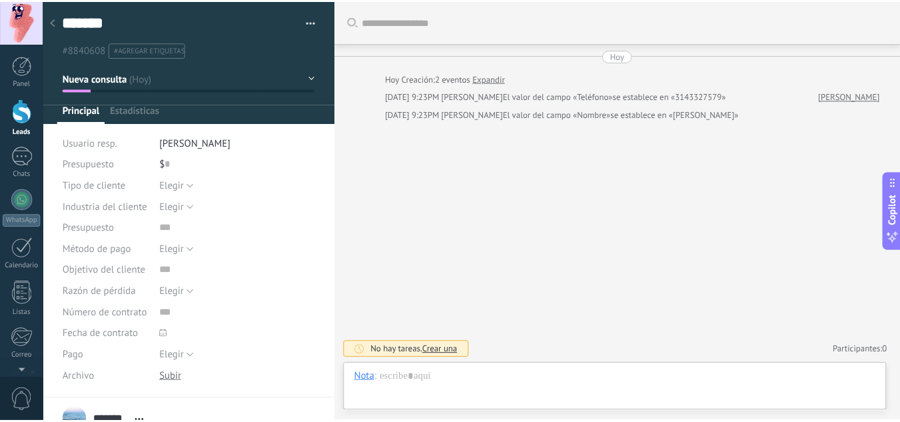
scroll to position [20, 0]
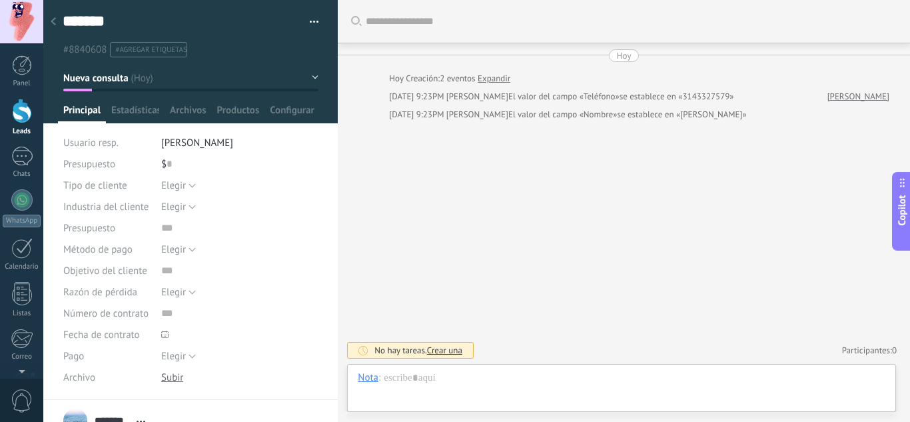
click at [54, 25] on use at bounding box center [53, 21] width 5 height 8
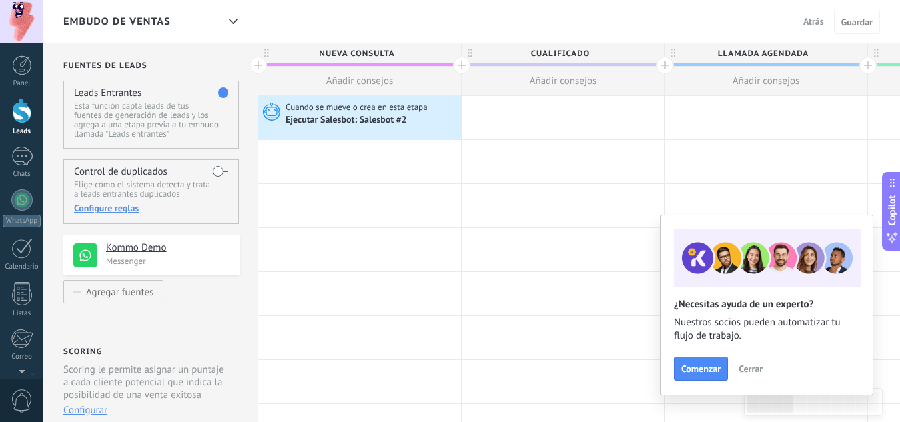
click at [814, 23] on span "Atrás" at bounding box center [814, 21] width 21 height 12
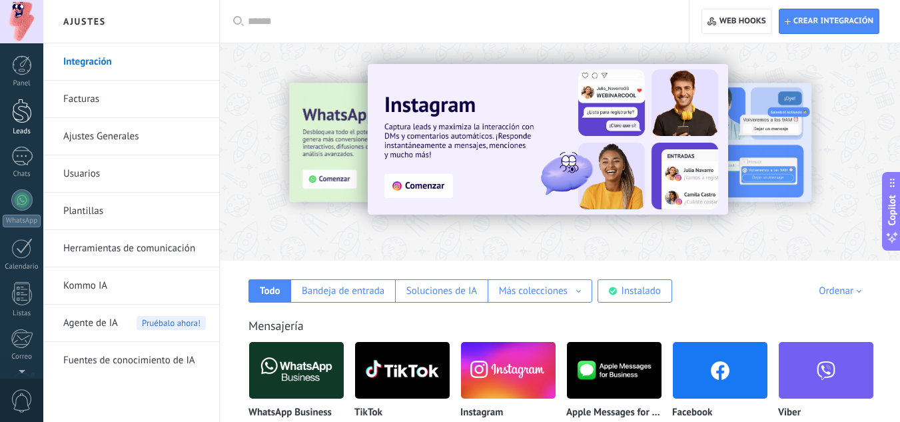
click at [17, 109] on div at bounding box center [22, 111] width 20 height 25
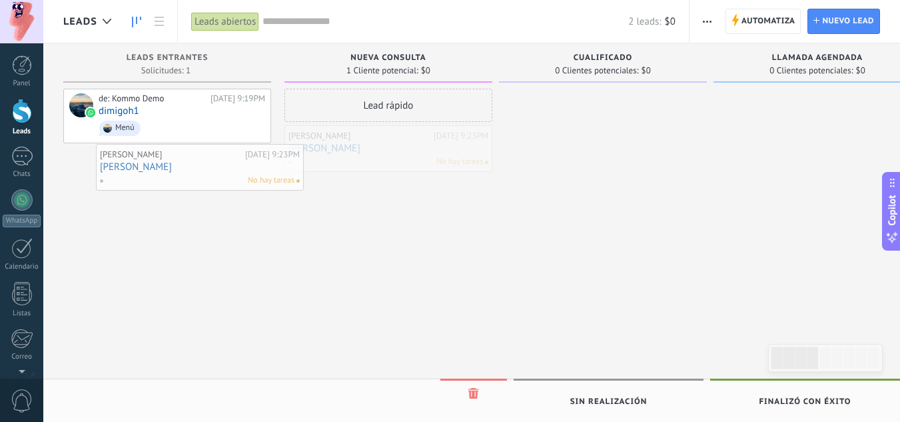
drag, startPoint x: 398, startPoint y: 150, endPoint x: 209, endPoint y: 169, distance: 189.5
drag, startPoint x: 381, startPoint y: 153, endPoint x: 161, endPoint y: 187, distance: 222.4
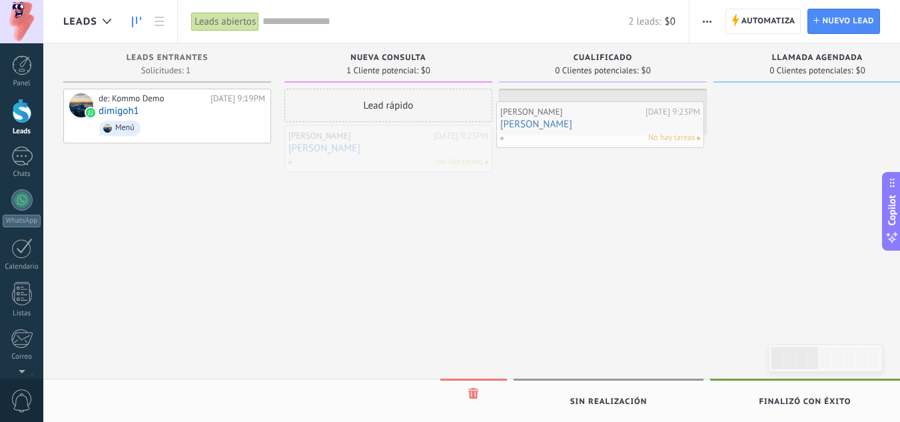
drag, startPoint x: 355, startPoint y: 154, endPoint x: 567, endPoint y: 128, distance: 213.5
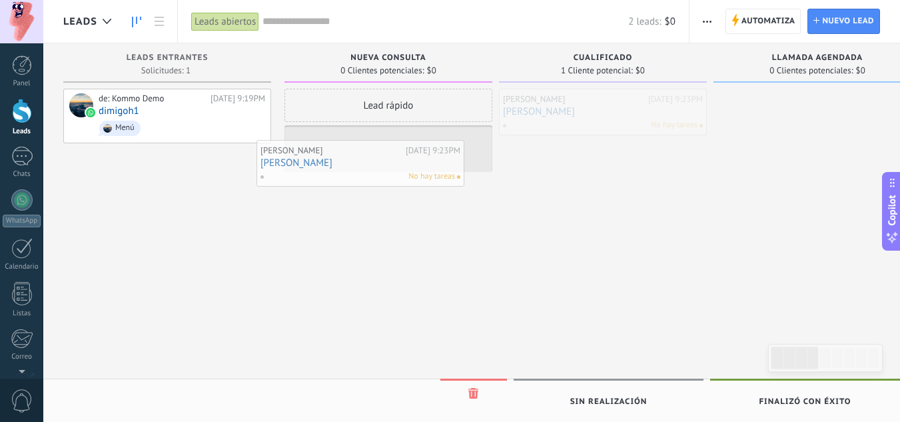
drag, startPoint x: 579, startPoint y: 122, endPoint x: 341, endPoint y: 172, distance: 243.8
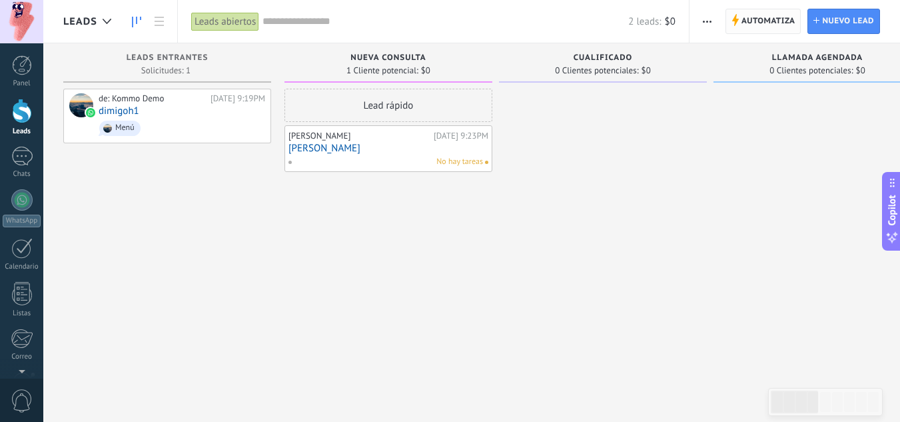
click at [753, 22] on span "Automatiza" at bounding box center [769, 21] width 54 height 24
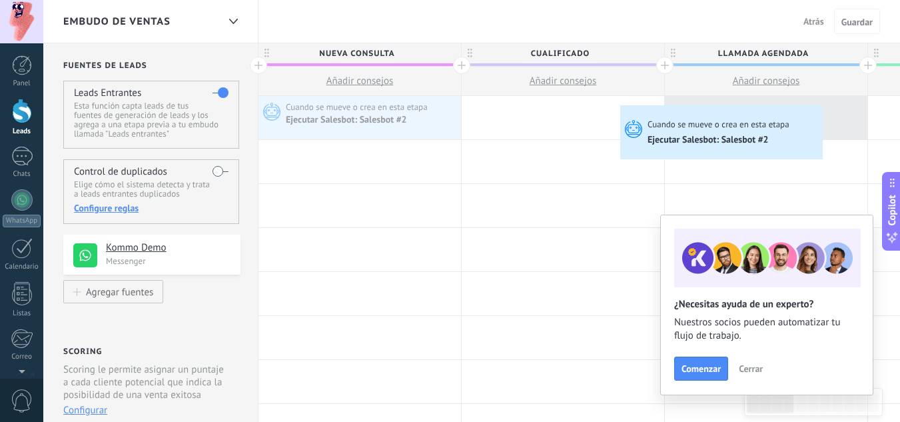
drag, startPoint x: 376, startPoint y: 117, endPoint x: 624, endPoint y: 109, distance: 248.1
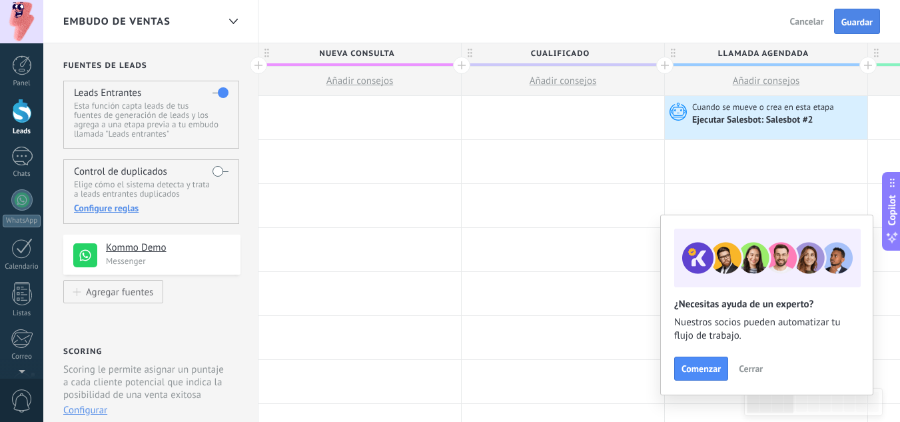
click at [843, 28] on button "Guardar" at bounding box center [857, 21] width 46 height 25
click at [812, 21] on span "Salir" at bounding box center [815, 21] width 18 height 12
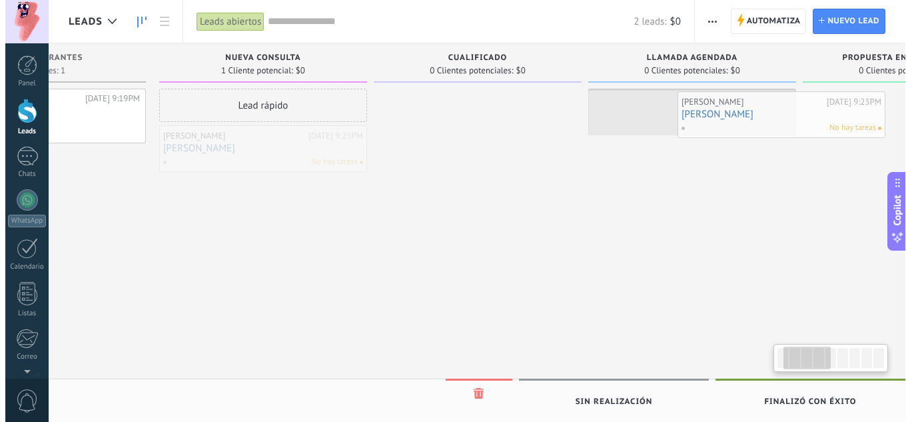
scroll to position [0, 166]
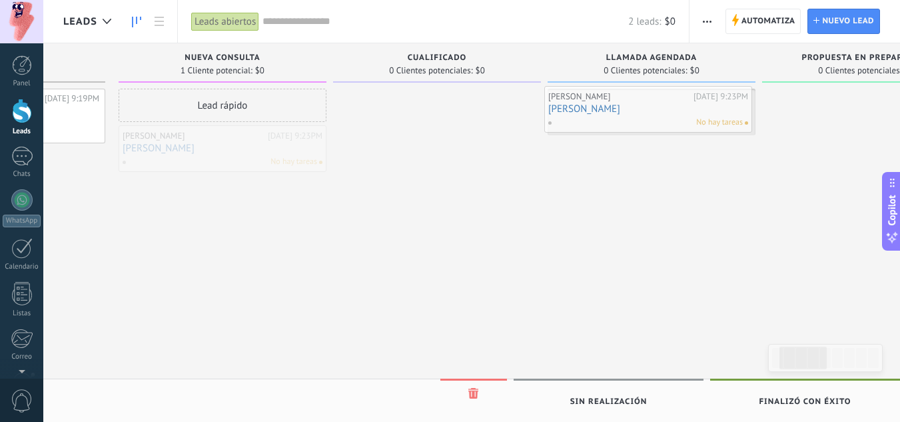
drag, startPoint x: 361, startPoint y: 158, endPoint x: 622, endPoint y: 119, distance: 264.2
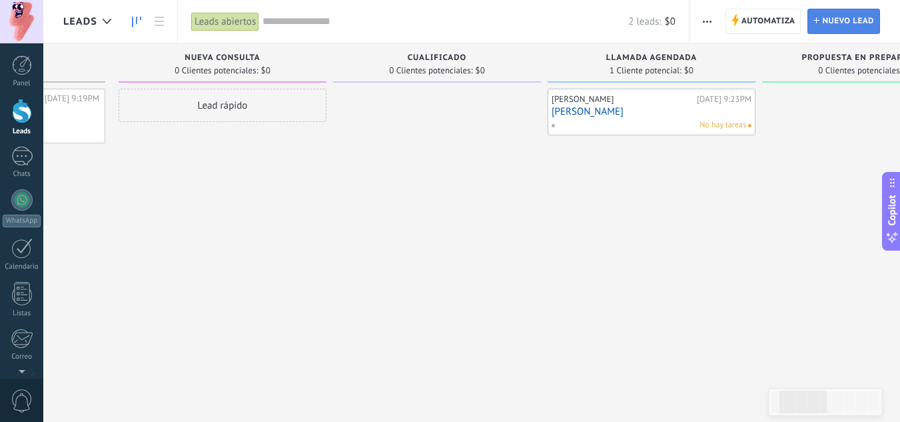
click at [832, 27] on span "Nuevo lead" at bounding box center [848, 21] width 52 height 24
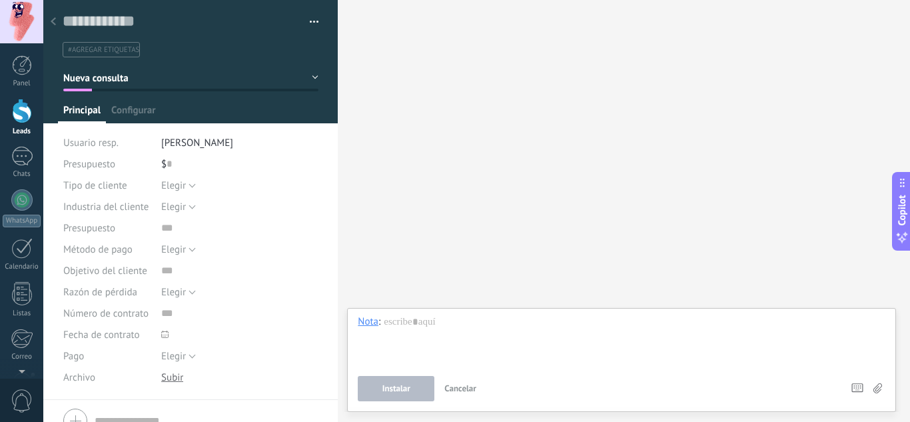
click at [54, 25] on icon at bounding box center [53, 21] width 5 height 8
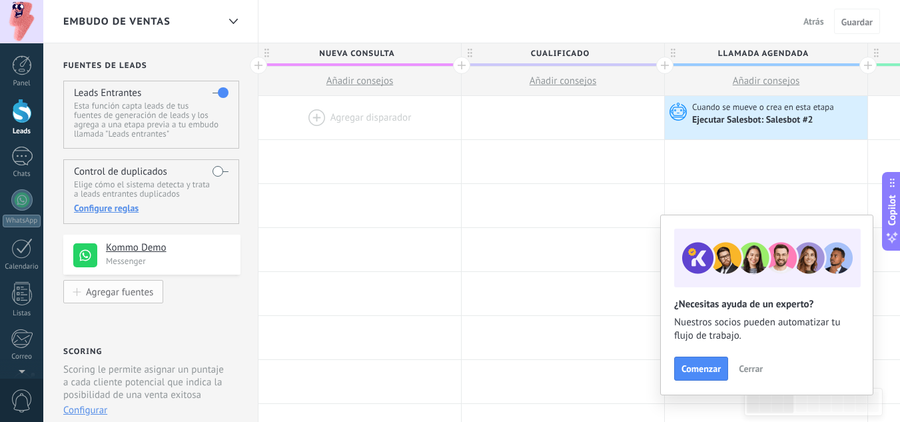
click at [137, 293] on div "Agregar fuentes" at bounding box center [119, 291] width 67 height 11
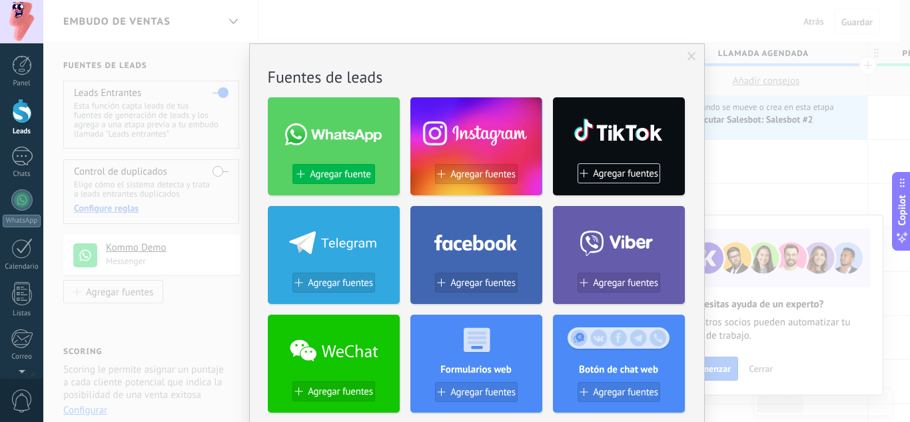
click at [349, 169] on span "Agregar fuente" at bounding box center [340, 174] width 61 height 11
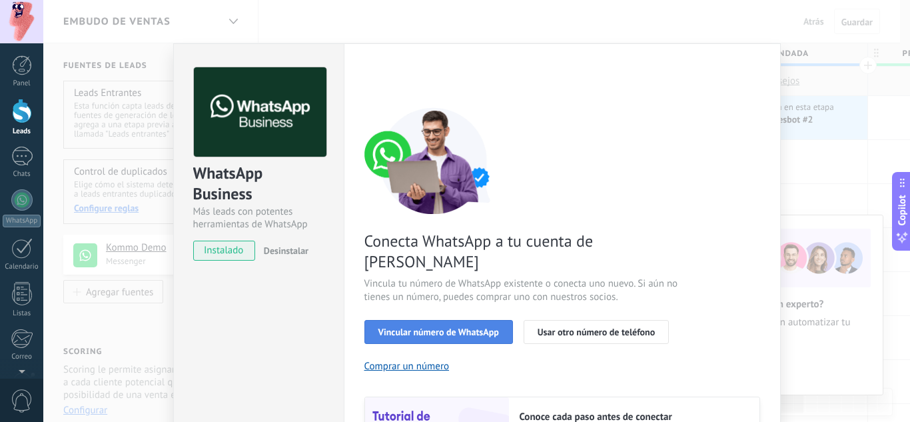
click at [473, 327] on span "Vincular número de WhatsApp" at bounding box center [439, 331] width 121 height 9
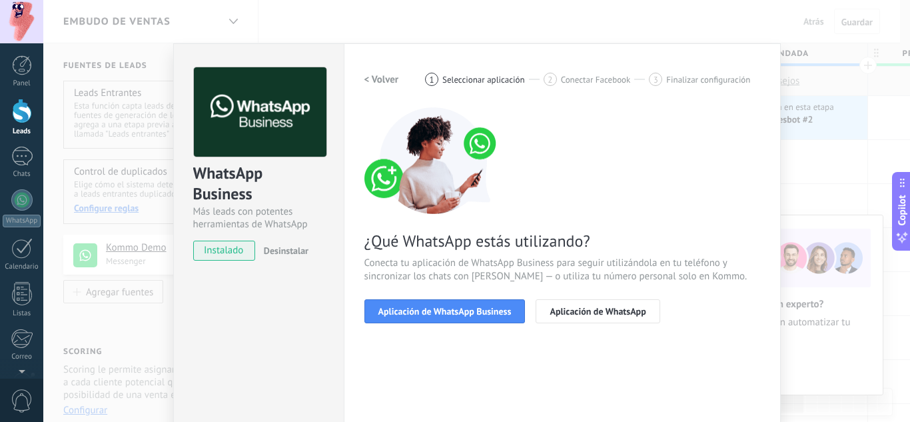
click at [473, 312] on span "Aplicación de WhatsApp Business" at bounding box center [445, 311] width 133 height 9
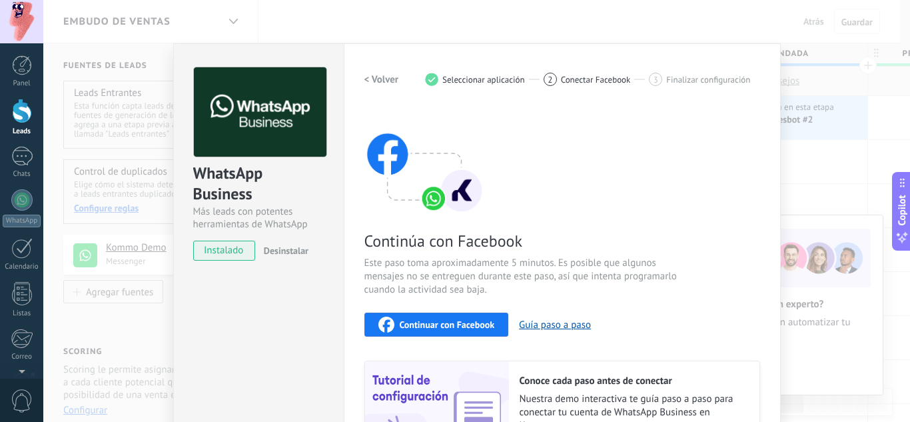
click at [471, 317] on div "Continuar con Facebook" at bounding box center [437, 325] width 117 height 16
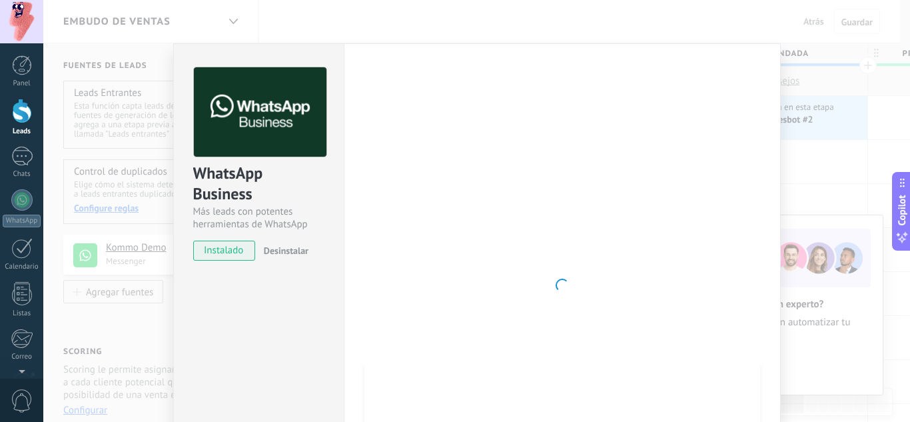
click at [244, 332] on div "WhatsApp Business Más leads con potentes herramientas de WhatsApp instalado Des…" at bounding box center [258, 285] width 171 height 484
click at [841, 189] on div "WhatsApp Business Más leads con potentes herramientas de WhatsApp instalado Des…" at bounding box center [476, 211] width 867 height 422
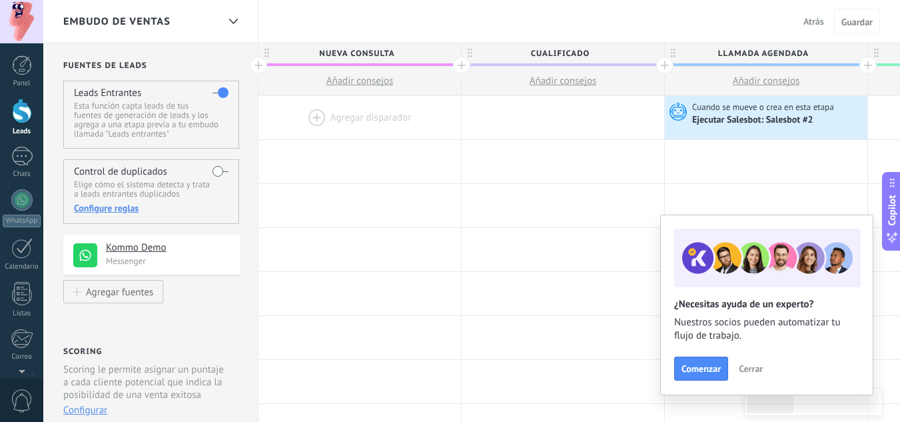
click at [823, 17] on span "Atrás" at bounding box center [814, 21] width 21 height 12
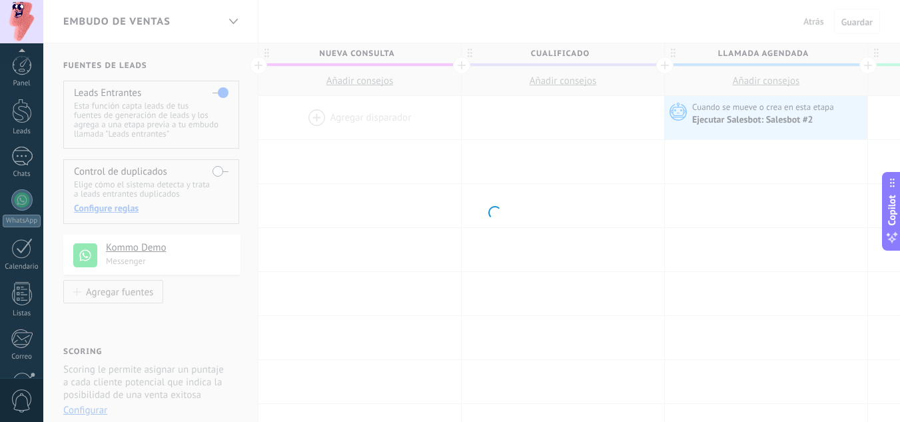
scroll to position [133, 0]
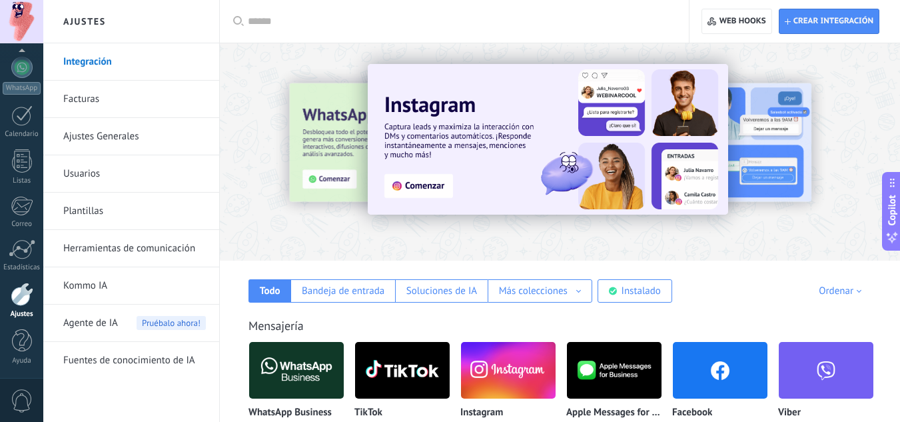
click at [147, 245] on link "Herramientas de comunicación" at bounding box center [134, 248] width 143 height 37
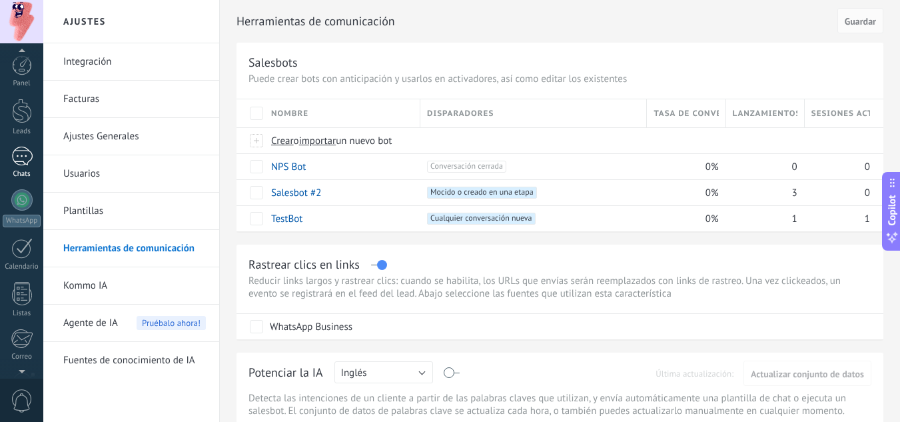
click at [21, 150] on div "1" at bounding box center [21, 156] width 21 height 19
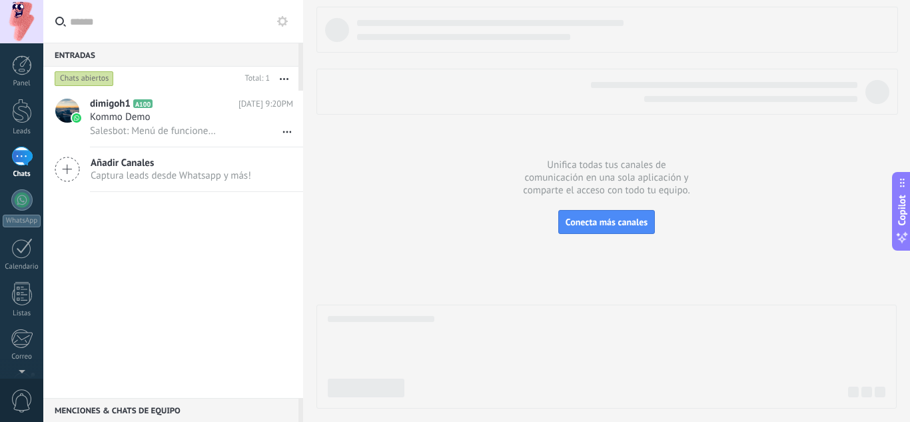
click at [151, 179] on span "Captura leads desde Whatsapp y más!" at bounding box center [171, 175] width 161 height 13
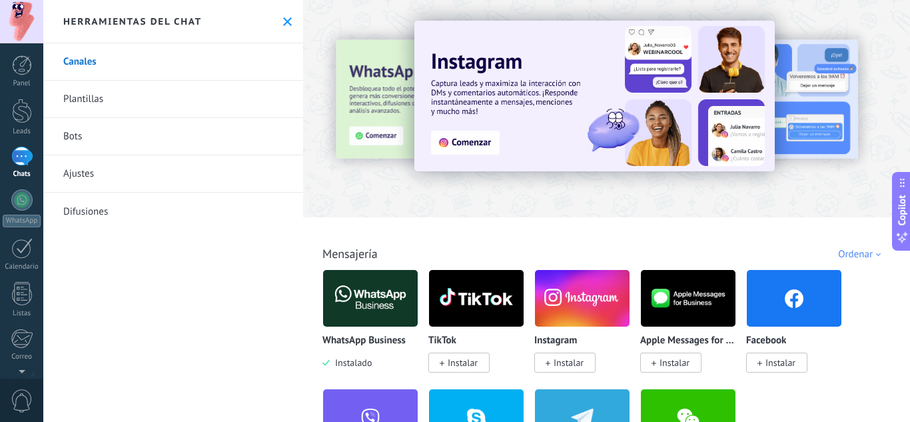
click at [124, 211] on link "Difusiones" at bounding box center [173, 211] width 260 height 37
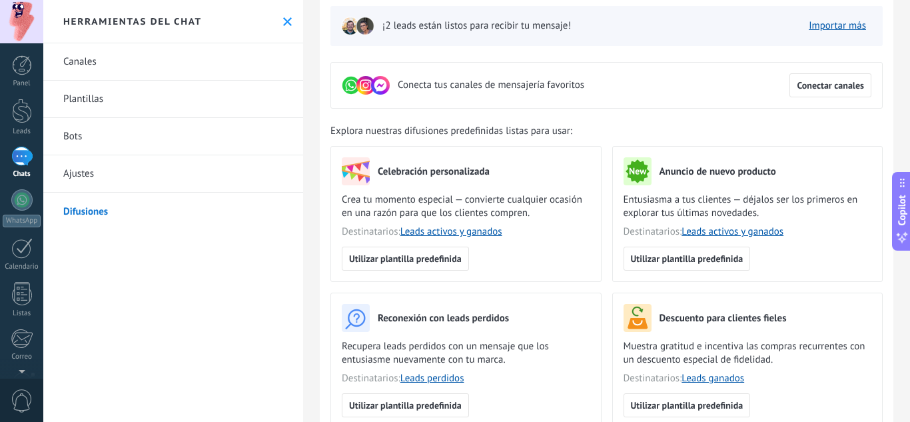
scroll to position [81, 0]
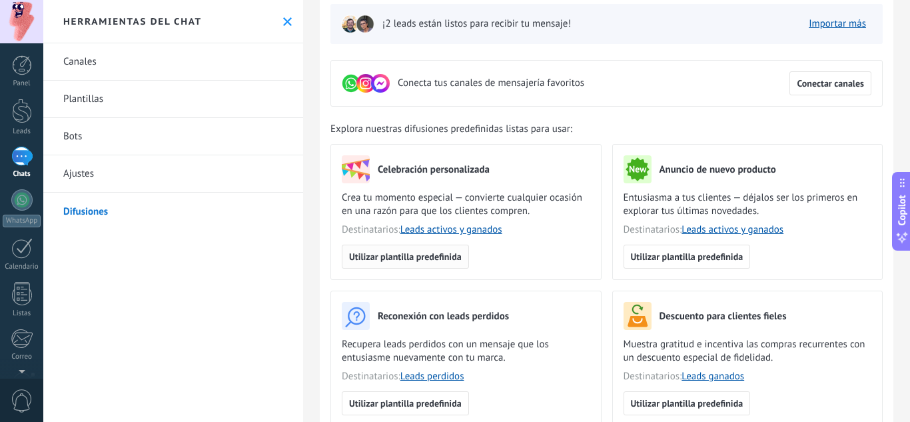
click at [413, 253] on span "Utilizar plantilla predefinida" at bounding box center [405, 256] width 113 height 9
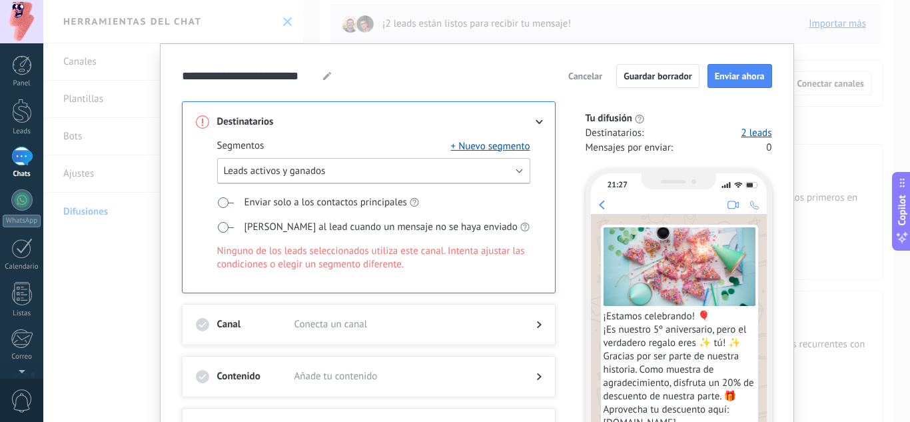
click at [293, 178] on button "Leads activos y ganados" at bounding box center [373, 171] width 313 height 26
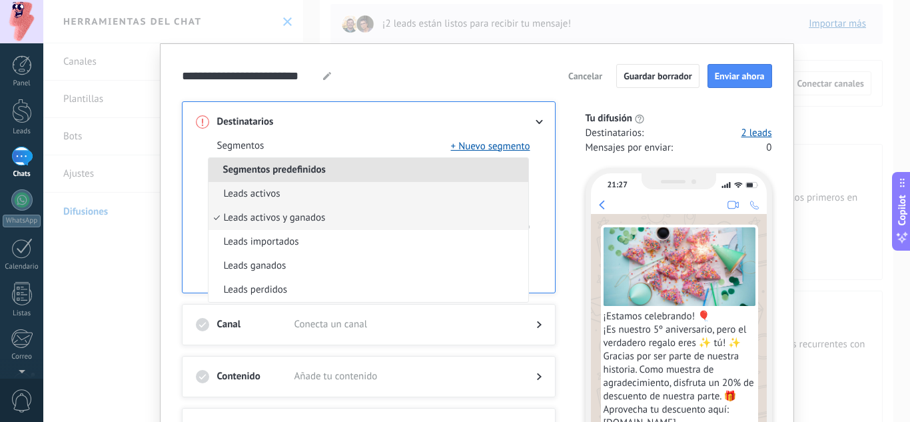
click at [305, 193] on li "Leads activos" at bounding box center [369, 194] width 320 height 24
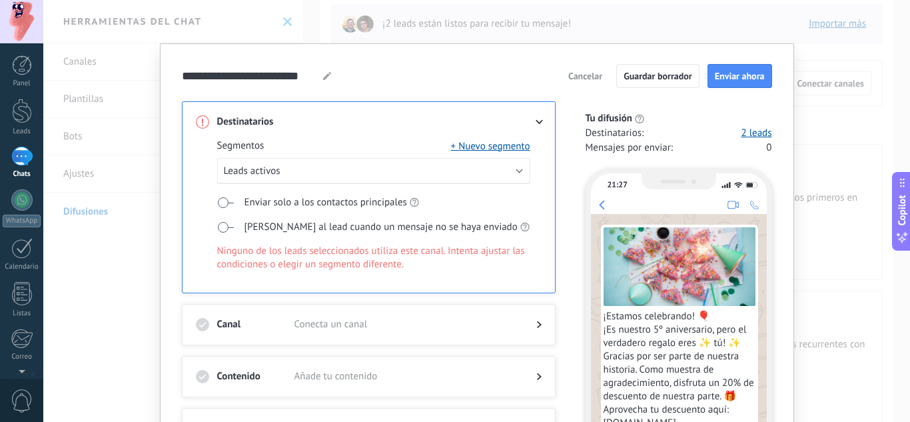
click at [411, 318] on span "Conecta un canal" at bounding box center [405, 324] width 221 height 13
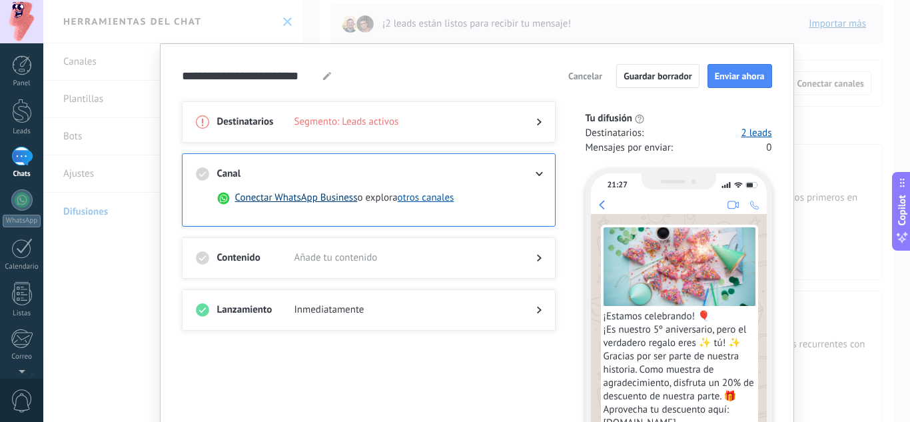
click at [329, 196] on button "Conectar WhatsApp Business" at bounding box center [296, 197] width 123 height 13
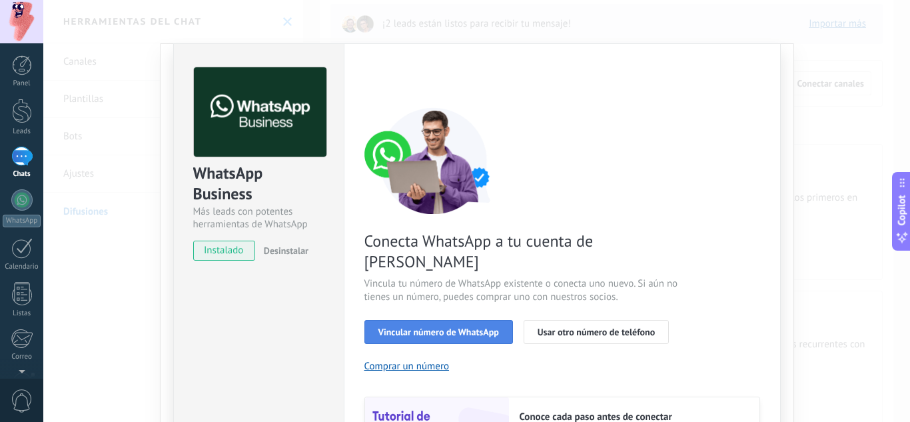
click at [461, 327] on span "Vincular número de WhatsApp" at bounding box center [439, 331] width 121 height 9
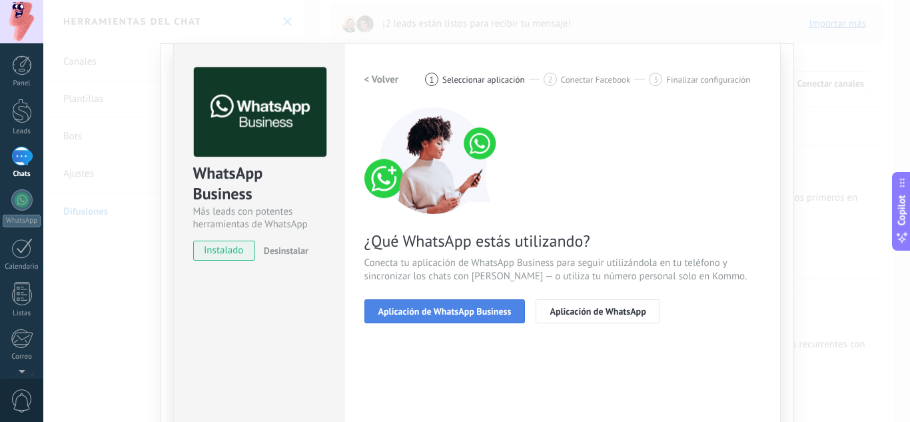
click at [445, 312] on span "Aplicación de WhatsApp Business" at bounding box center [445, 311] width 133 height 9
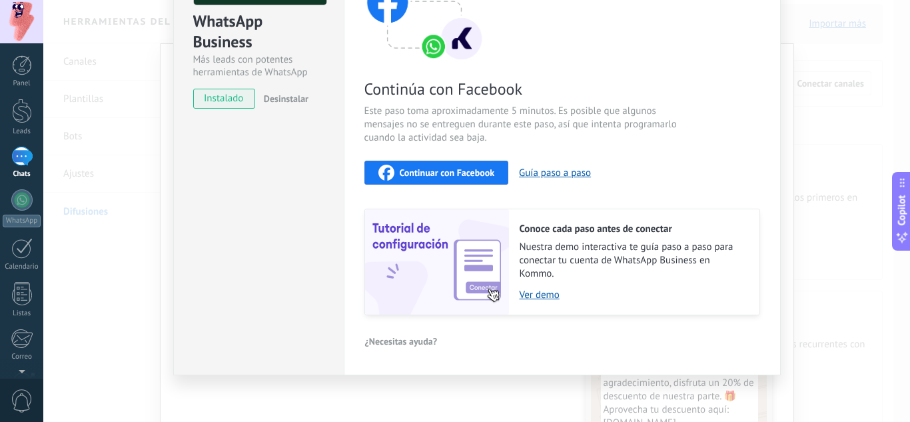
scroll to position [155, 0]
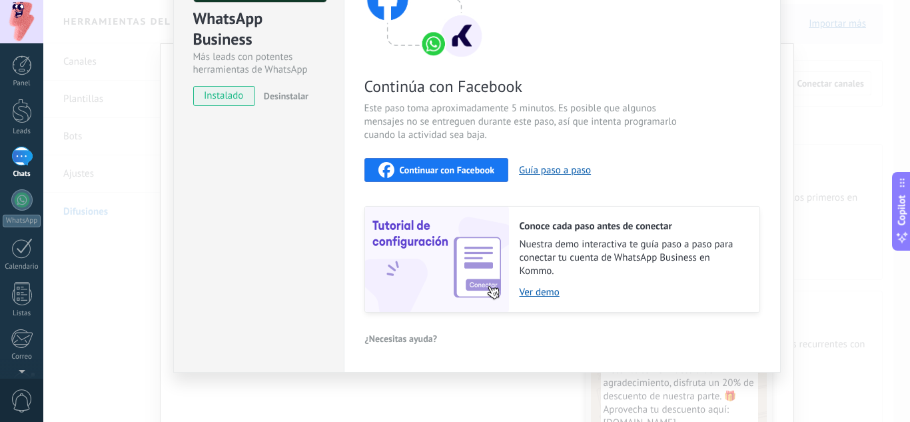
click at [425, 166] on span "Continuar con Facebook" at bounding box center [447, 169] width 95 height 9
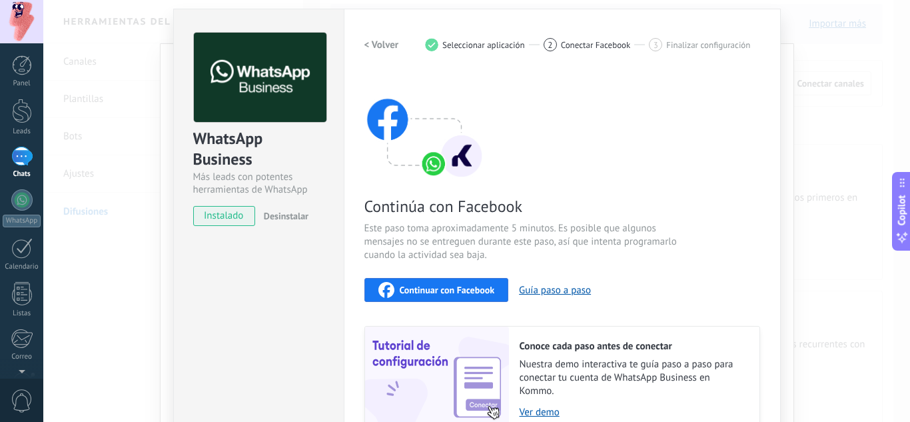
scroll to position [25, 0]
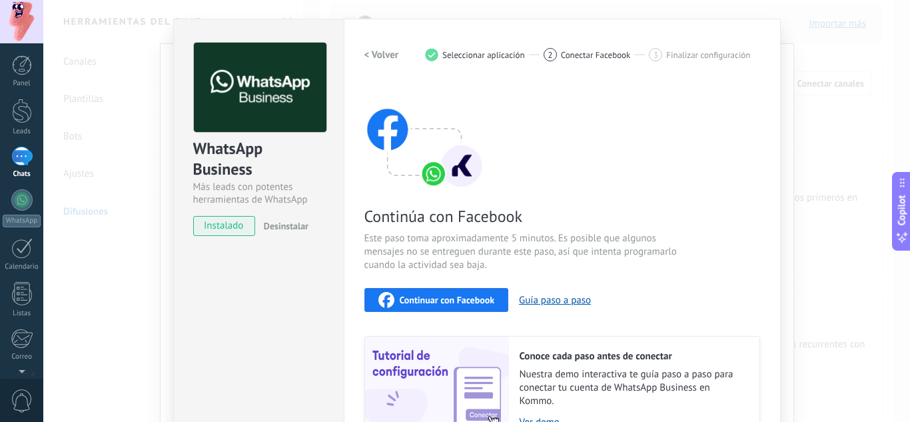
click at [848, 113] on div "WhatsApp Business Más leads con potentes herramientas de WhatsApp instalado Des…" at bounding box center [476, 211] width 867 height 422
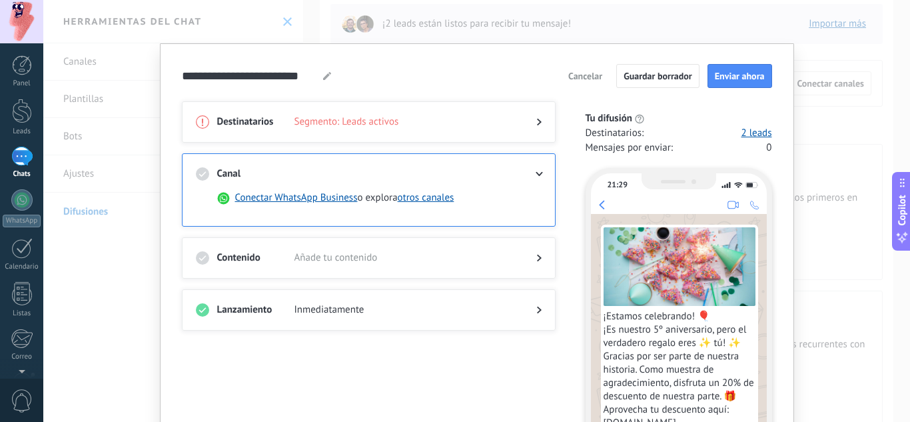
click at [571, 68] on button "Cancelar" at bounding box center [586, 76] width 46 height 20
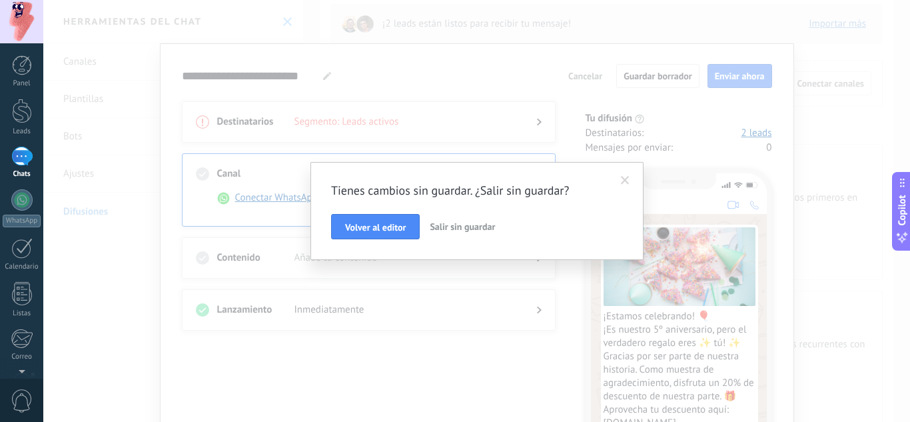
click at [443, 231] on span "Salir sin guardar" at bounding box center [462, 227] width 65 height 12
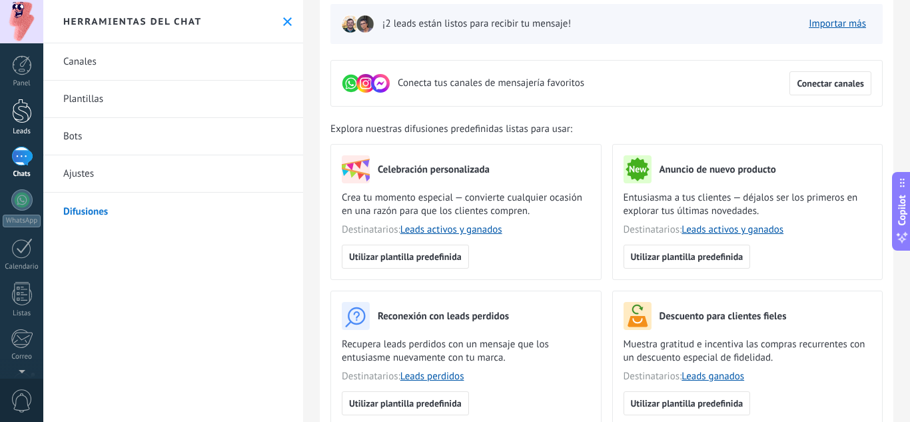
click at [13, 123] on div at bounding box center [22, 111] width 20 height 25
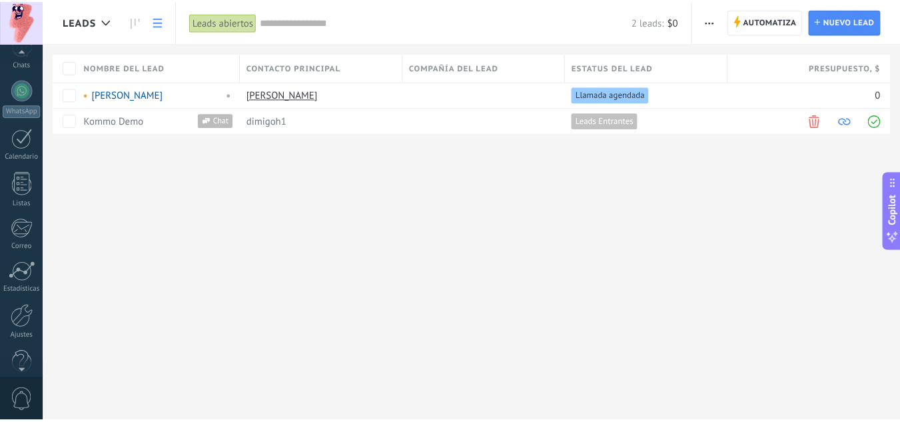
scroll to position [133, 0]
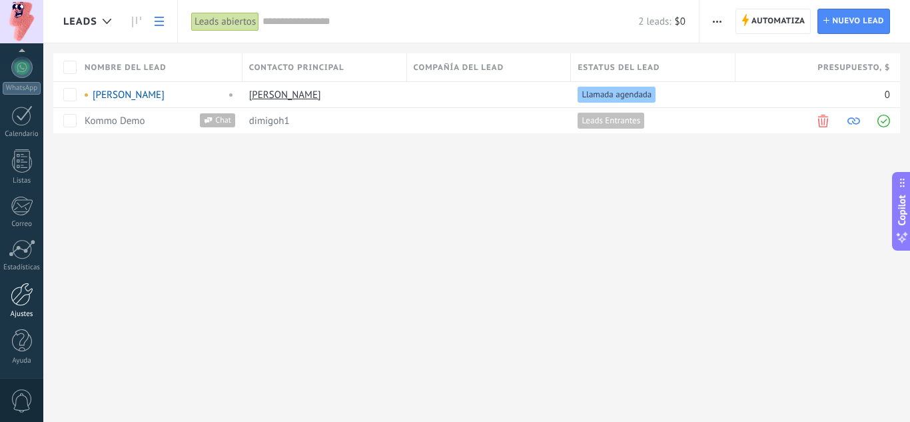
click at [25, 311] on div "Ajustes" at bounding box center [22, 314] width 39 height 9
